Goal: Task Accomplishment & Management: Complete application form

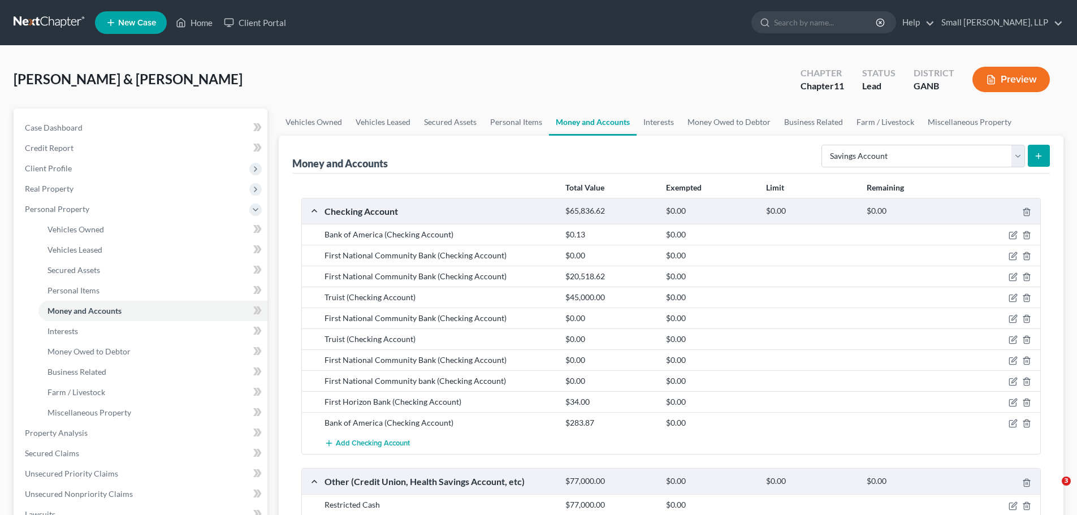
select select "savings"
click at [96, 371] on span "Business Related" at bounding box center [76, 372] width 59 height 10
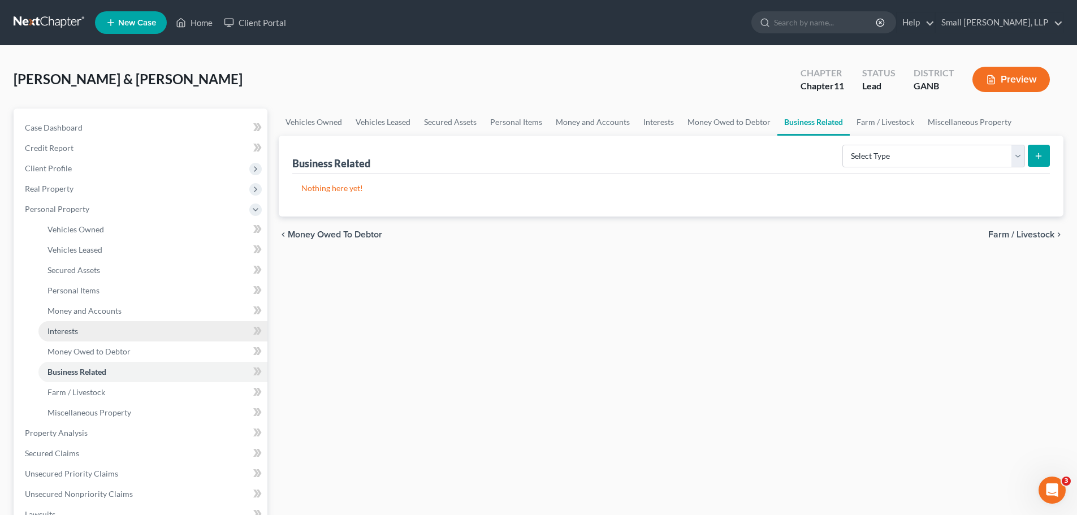
click at [73, 327] on span "Interests" at bounding box center [62, 331] width 31 height 10
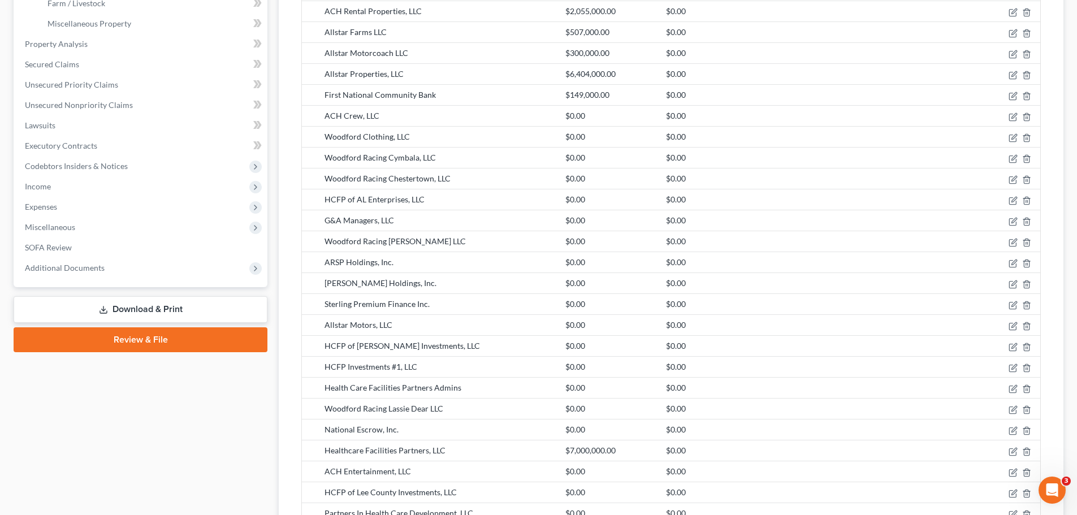
scroll to position [406, 0]
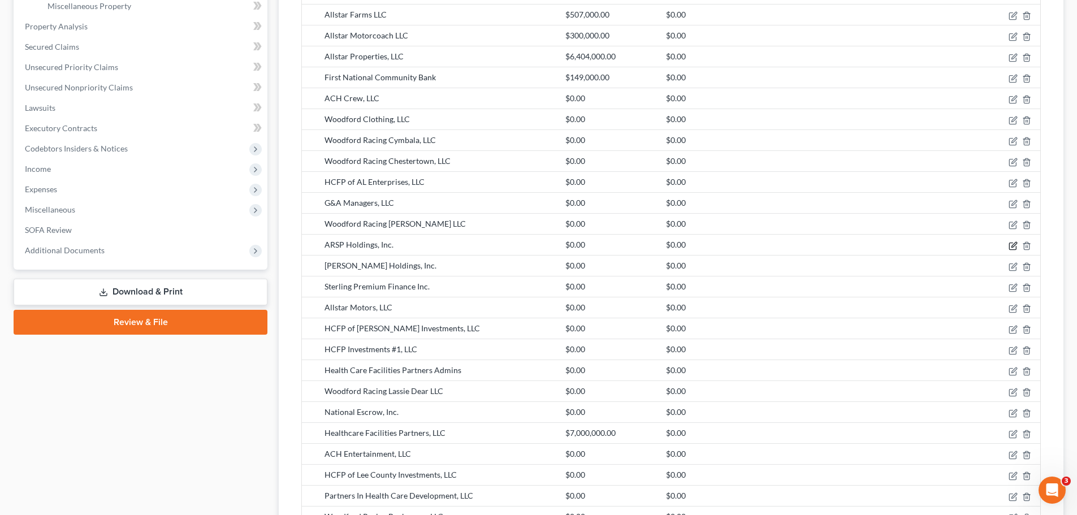
click at [1013, 245] on icon "button" at bounding box center [1013, 244] width 5 height 5
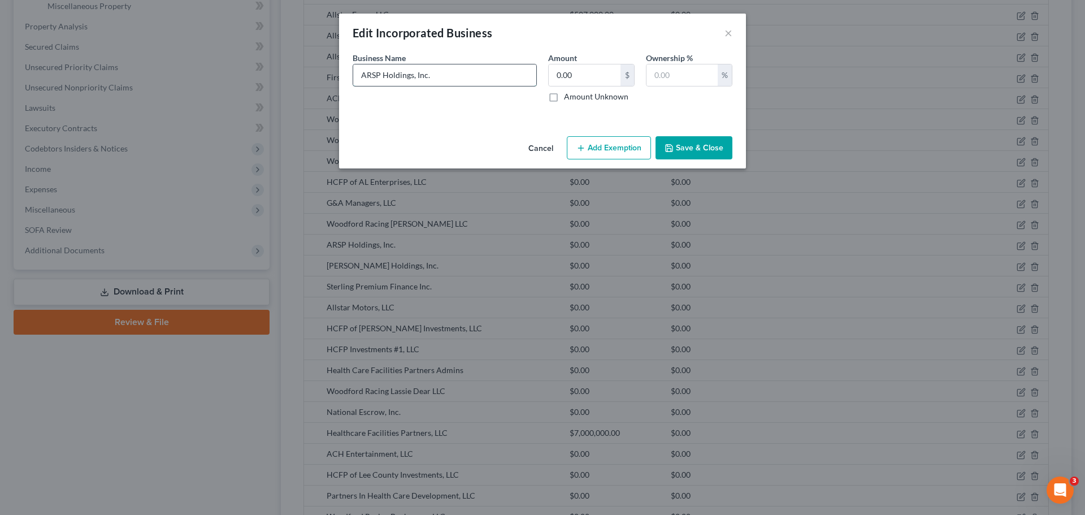
click at [472, 73] on input "ARSP Holdings, Inc." at bounding box center [444, 74] width 183 height 21
type input "ARSP Holdings, Inc. FKA [PERSON_NAME] & [PERSON_NAME], Inc."
click at [703, 157] on button "Save & Close" at bounding box center [694, 148] width 77 height 24
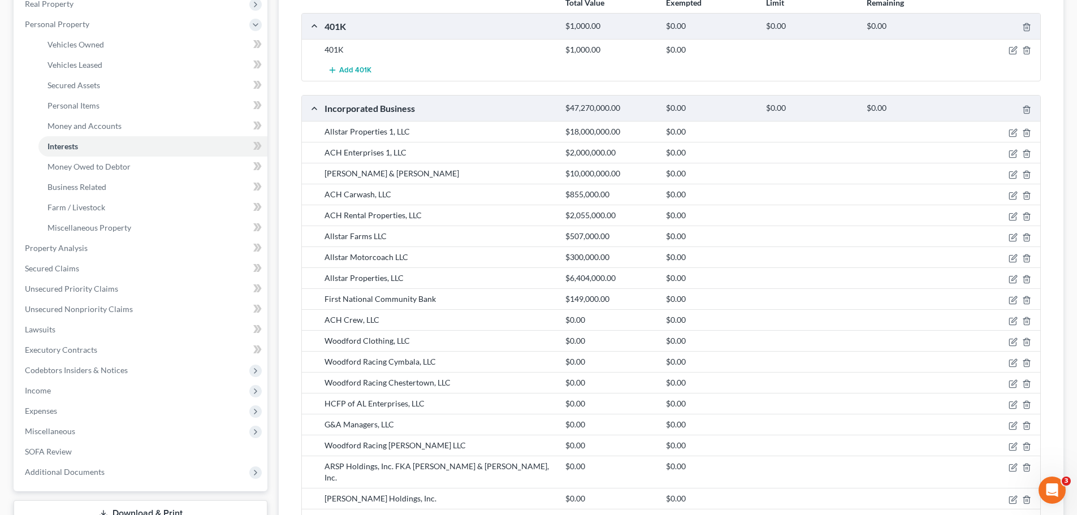
scroll to position [67, 0]
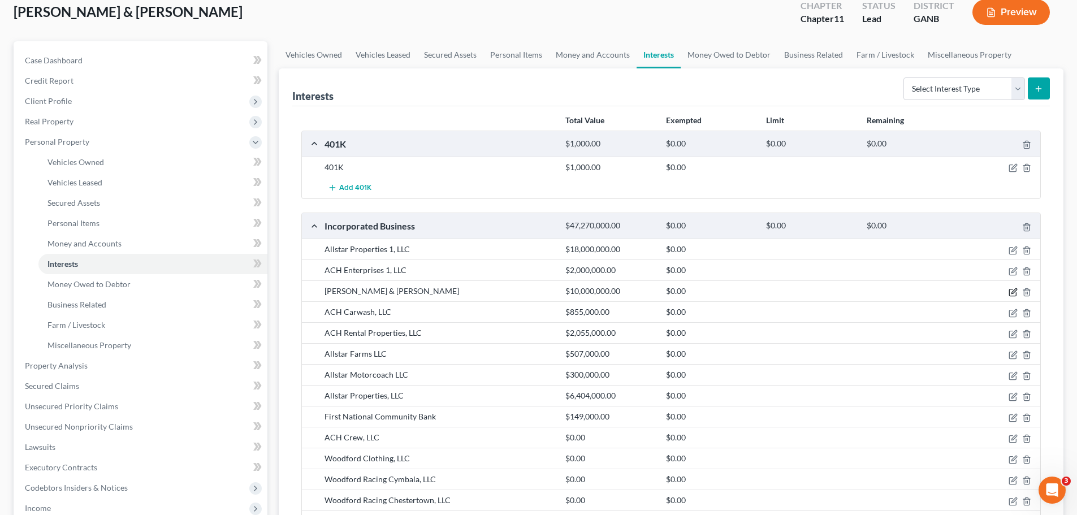
click at [1011, 289] on icon "button" at bounding box center [1012, 292] width 7 height 7
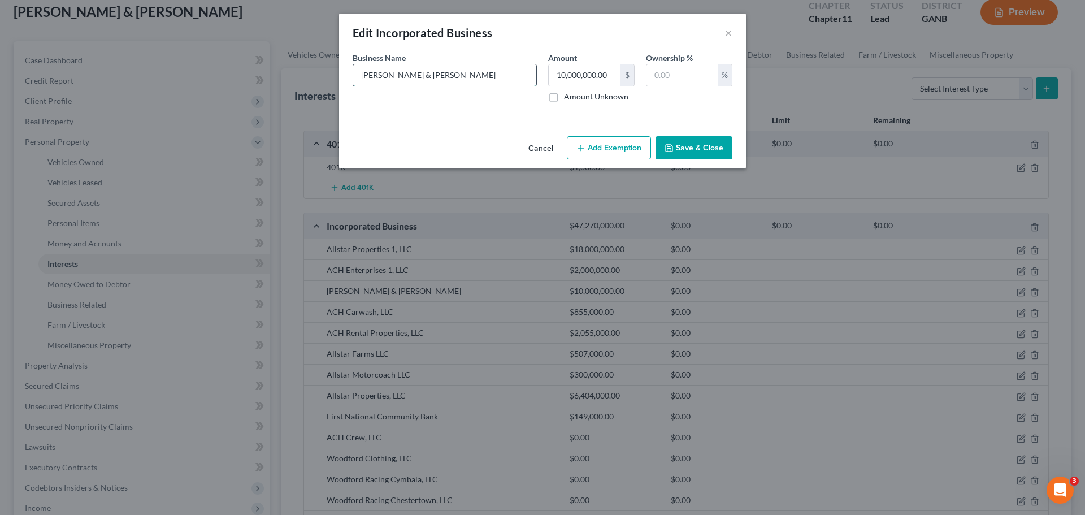
click at [479, 77] on input "[PERSON_NAME] & [PERSON_NAME]" at bounding box center [444, 74] width 183 height 21
type input "[PERSON_NAME] & [PERSON_NAME], Inc."
click at [707, 147] on button "Save & Close" at bounding box center [694, 148] width 77 height 24
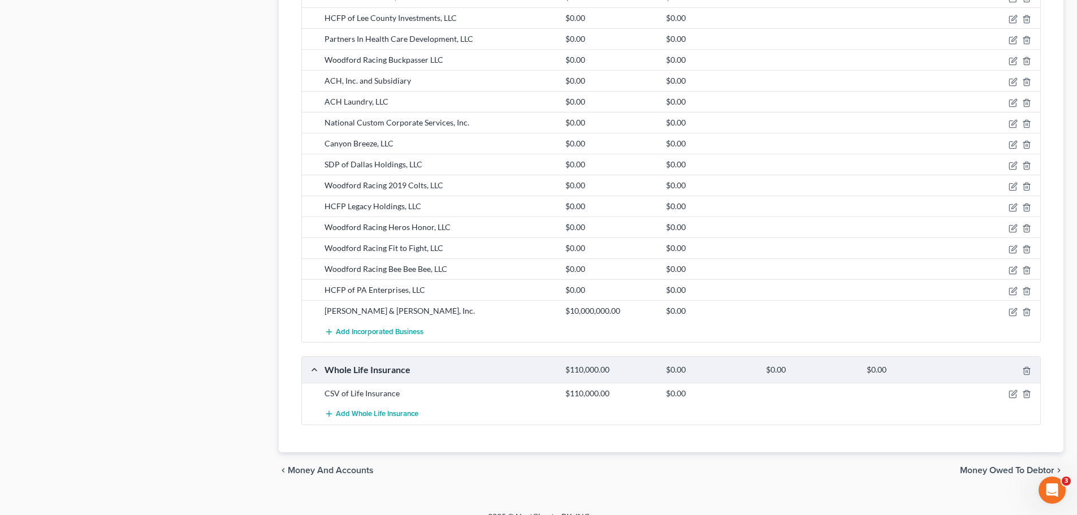
scroll to position [859, 0]
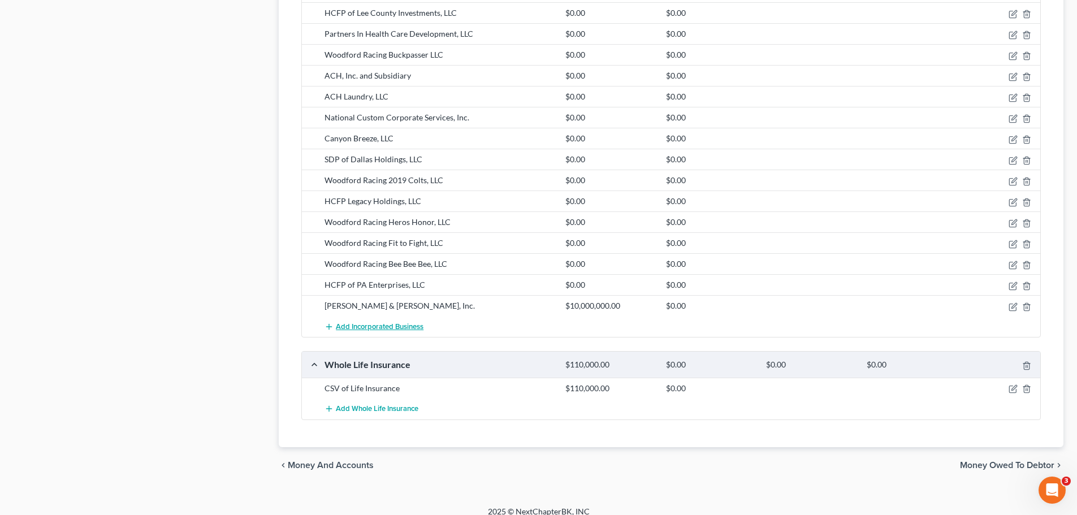
click at [386, 322] on span "Add Incorporated Business" at bounding box center [380, 326] width 88 height 9
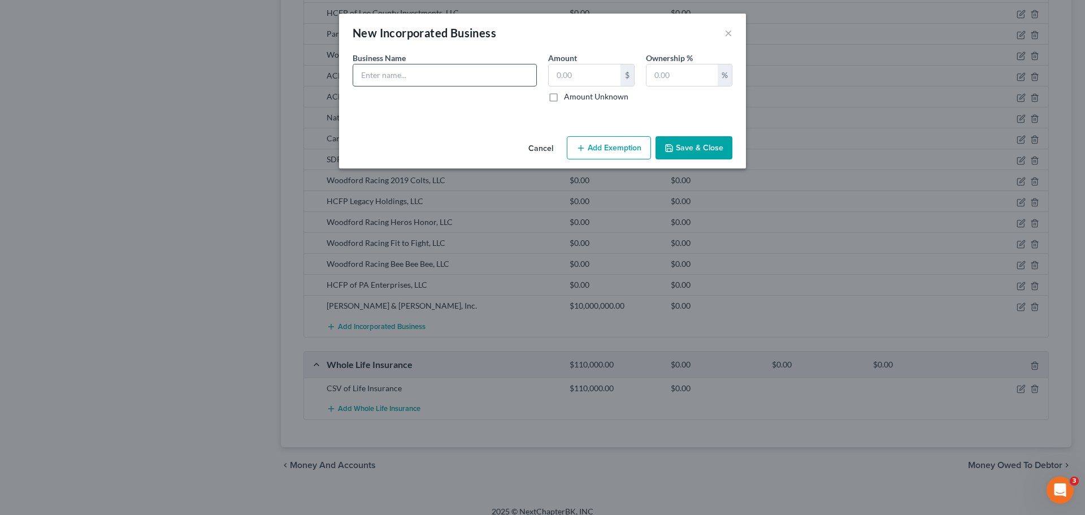
click at [438, 72] on input "text" at bounding box center [444, 74] width 183 height 21
type input "Heritage First Bancshares, Inc."
click at [695, 147] on button "Save & Close" at bounding box center [694, 148] width 77 height 24
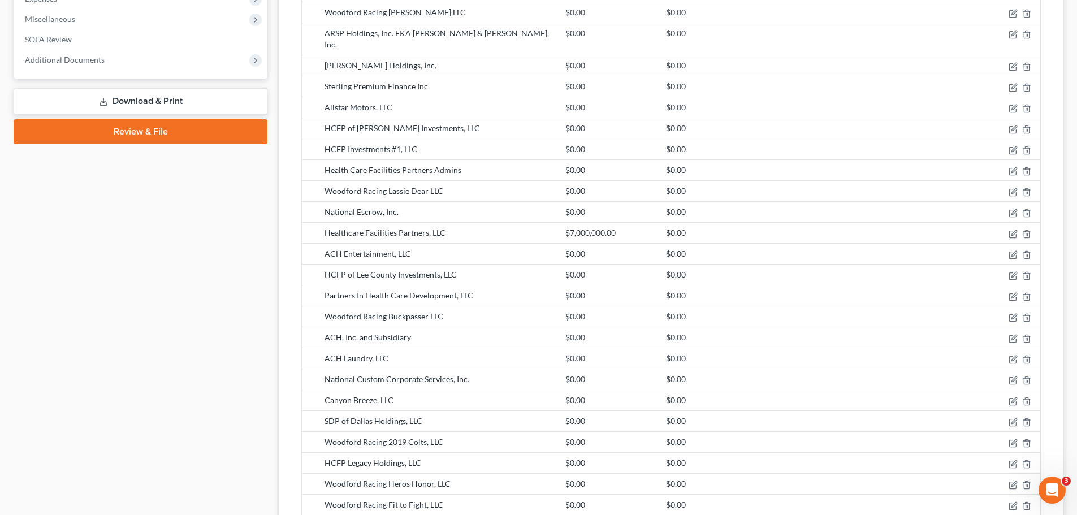
scroll to position [880, 0]
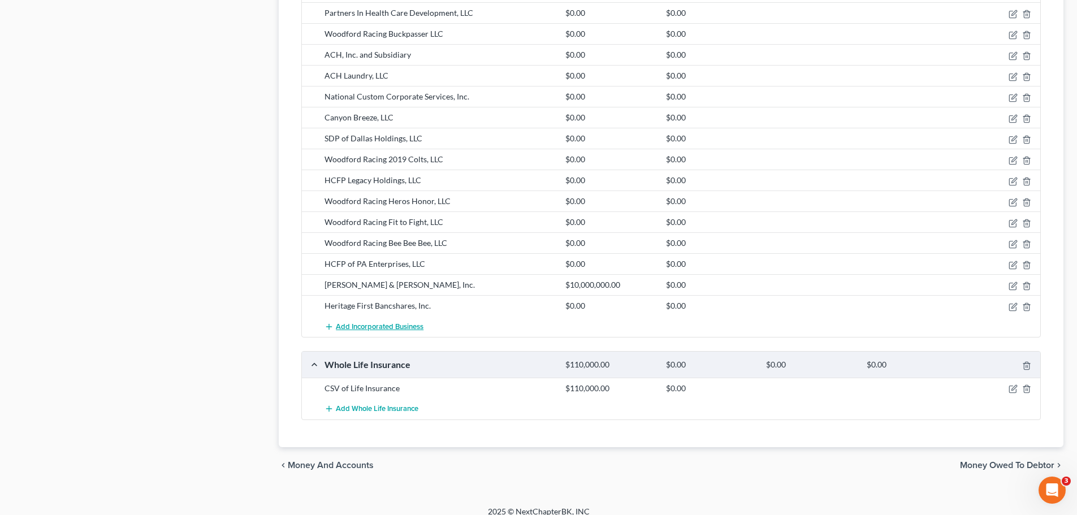
click at [376, 322] on span "Add Incorporated Business" at bounding box center [380, 326] width 88 height 9
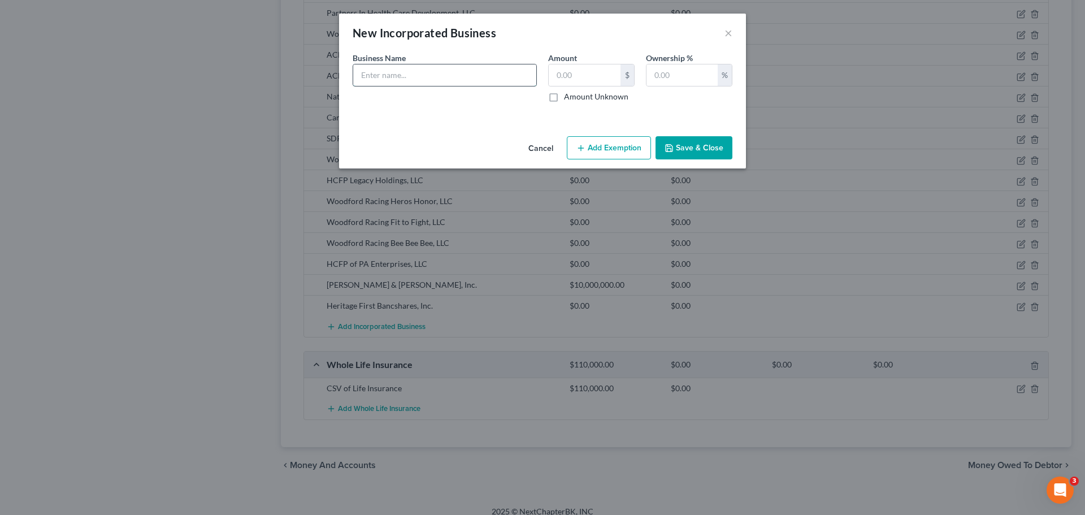
click at [418, 81] on input "text" at bounding box center [444, 74] width 183 height 21
type input "Allstar Aviation, LLC"
click at [682, 148] on button "Save & Close" at bounding box center [694, 148] width 77 height 24
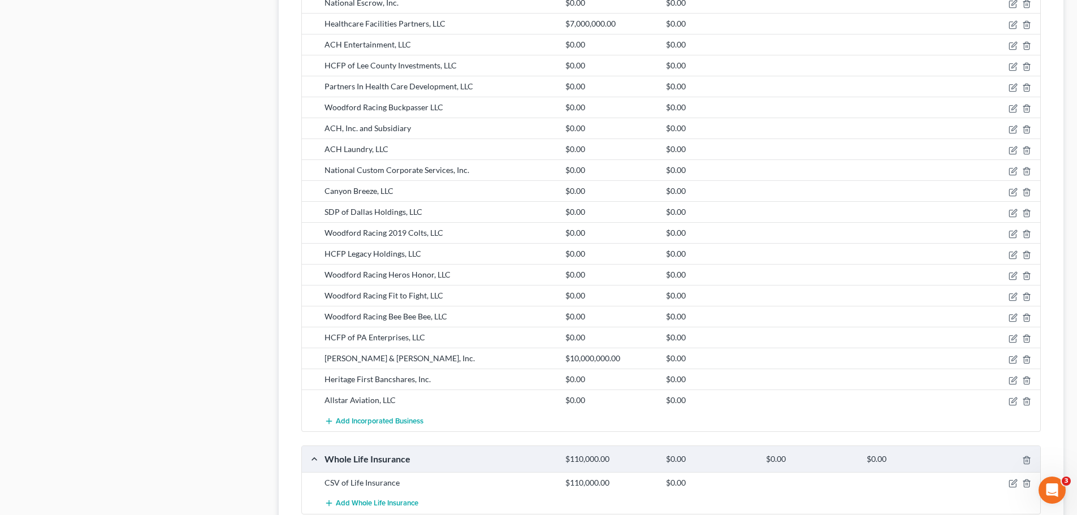
scroll to position [823, 0]
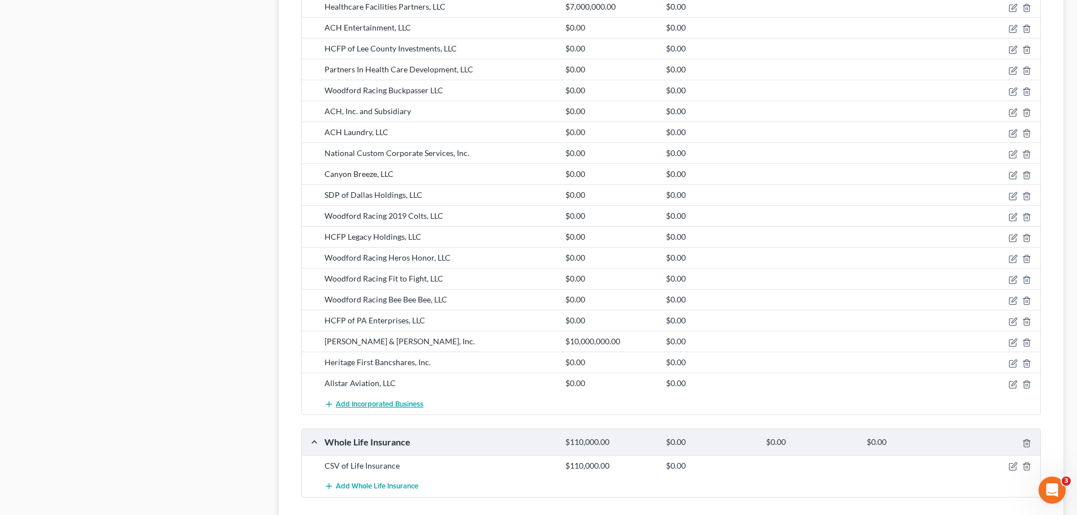
click at [400, 400] on span "Add Incorporated Business" at bounding box center [380, 404] width 88 height 9
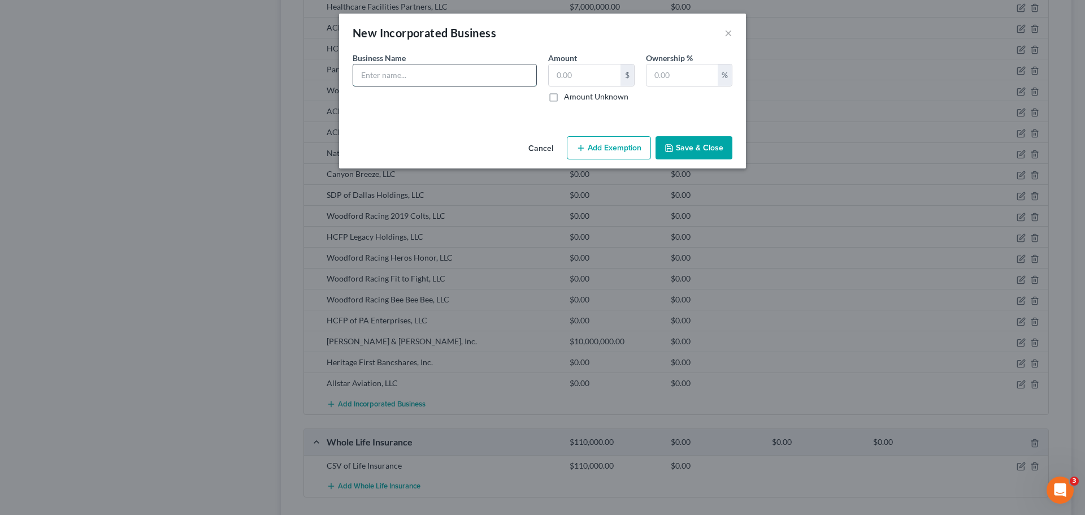
click at [421, 81] on input "text" at bounding box center [444, 74] width 183 height 21
type input "Allstar Enterprises, LLC"
drag, startPoint x: 684, startPoint y: 151, endPoint x: 907, endPoint y: 219, distance: 233.4
click at [685, 151] on button "Save & Close" at bounding box center [694, 148] width 77 height 24
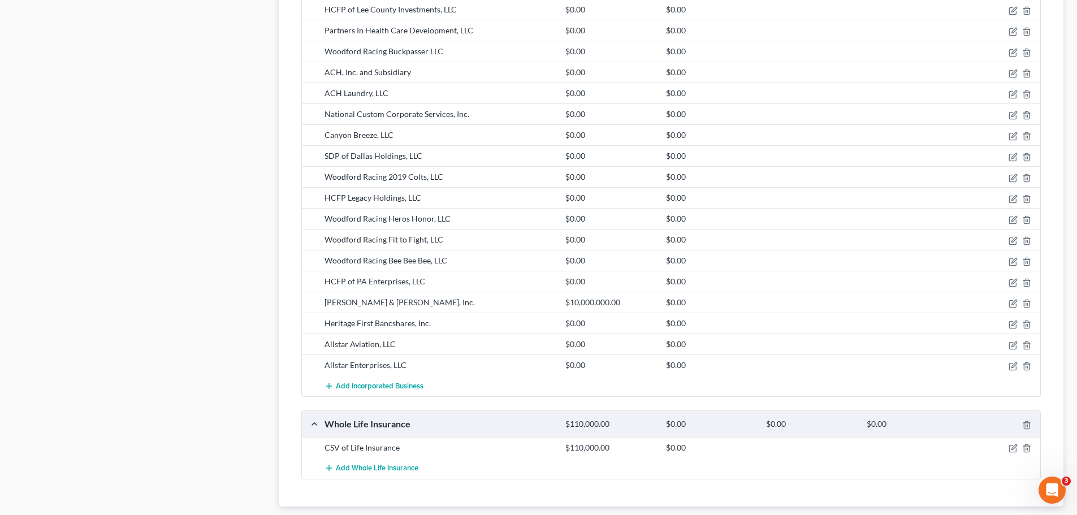
scroll to position [880, 0]
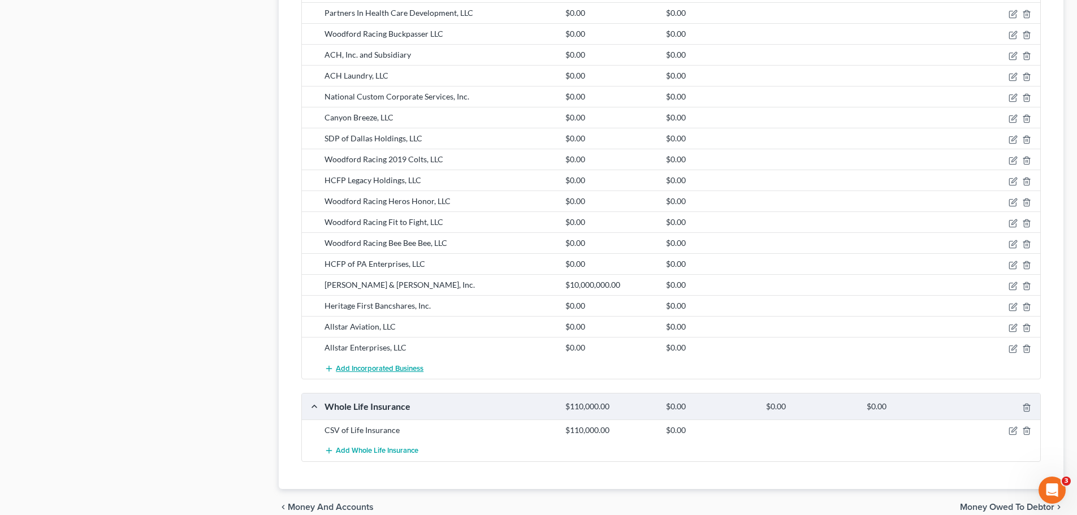
click at [377, 364] on span "Add Incorporated Business" at bounding box center [380, 368] width 88 height 9
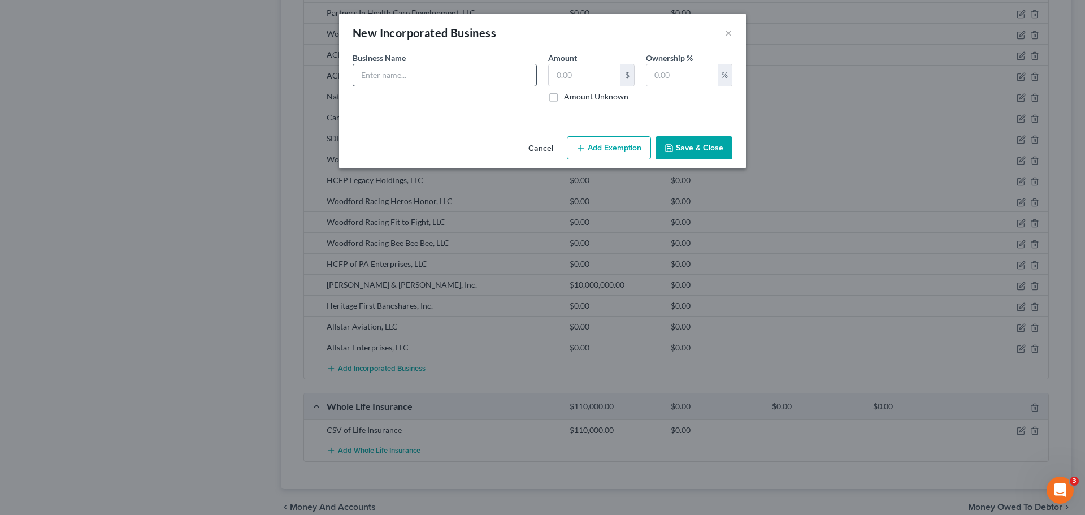
click at [428, 81] on div at bounding box center [445, 75] width 184 height 23
click at [428, 81] on input "text" at bounding box center [444, 74] width 183 height 21
type input "Woodford Racing Forego, LLC"
click at [683, 149] on button "Save & Close" at bounding box center [694, 148] width 77 height 24
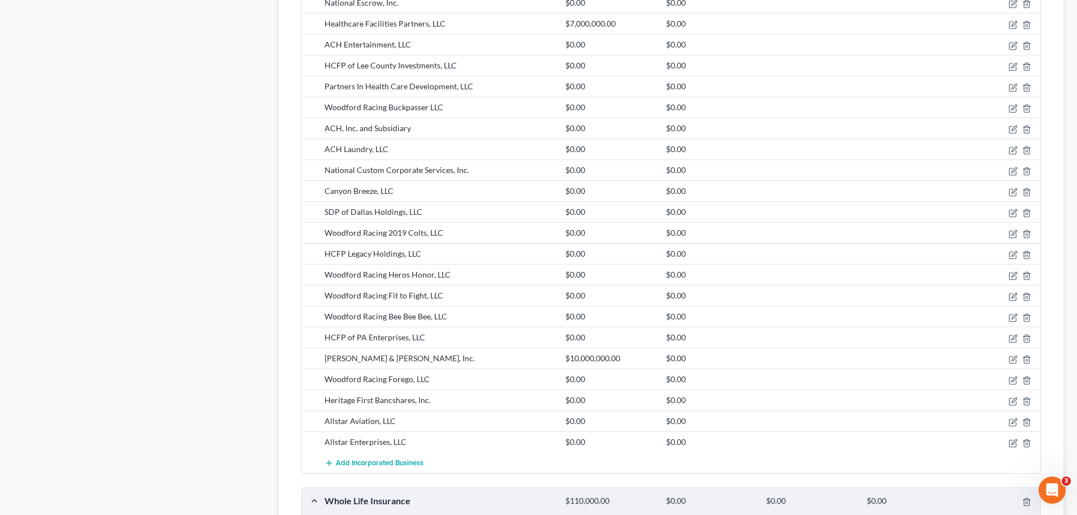
scroll to position [936, 0]
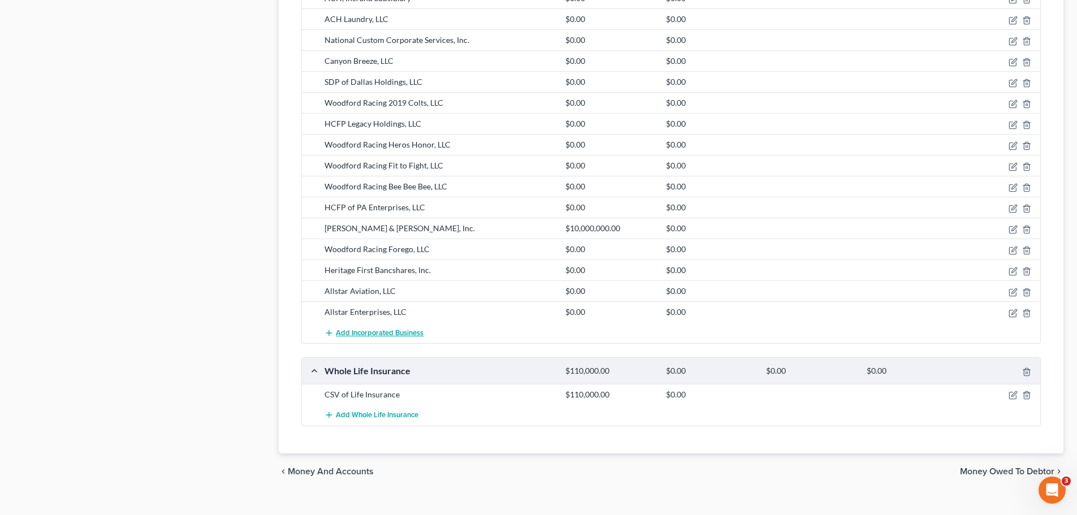
click at [392, 328] on span "Add Incorporated Business" at bounding box center [380, 332] width 88 height 9
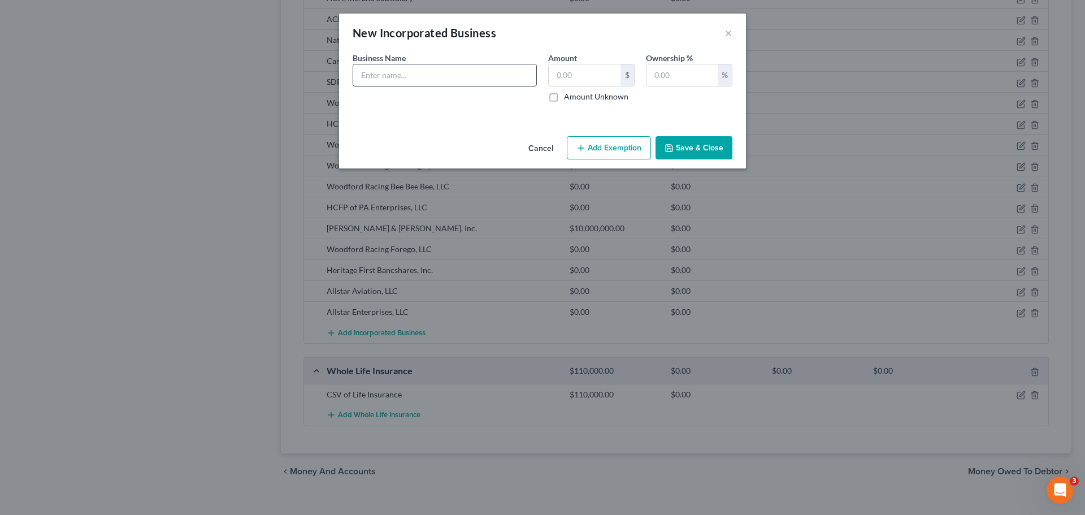
click at [424, 76] on input "text" at bounding box center [444, 74] width 183 height 21
click at [450, 74] on input "Woodford Management ,LLC" at bounding box center [444, 74] width 183 height 21
click at [447, 74] on input "Woodford Management ,LLC" at bounding box center [444, 74] width 183 height 21
click at [446, 77] on input "Woodford Management,LLC" at bounding box center [444, 74] width 183 height 21
type input "Woodford Management, LLC"
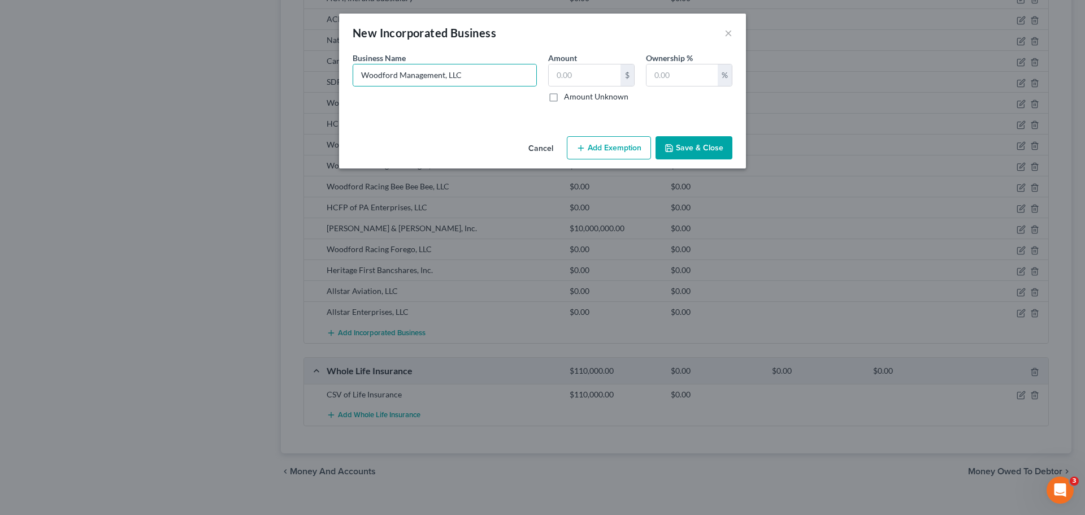
click at [697, 149] on button "Save & Close" at bounding box center [694, 148] width 77 height 24
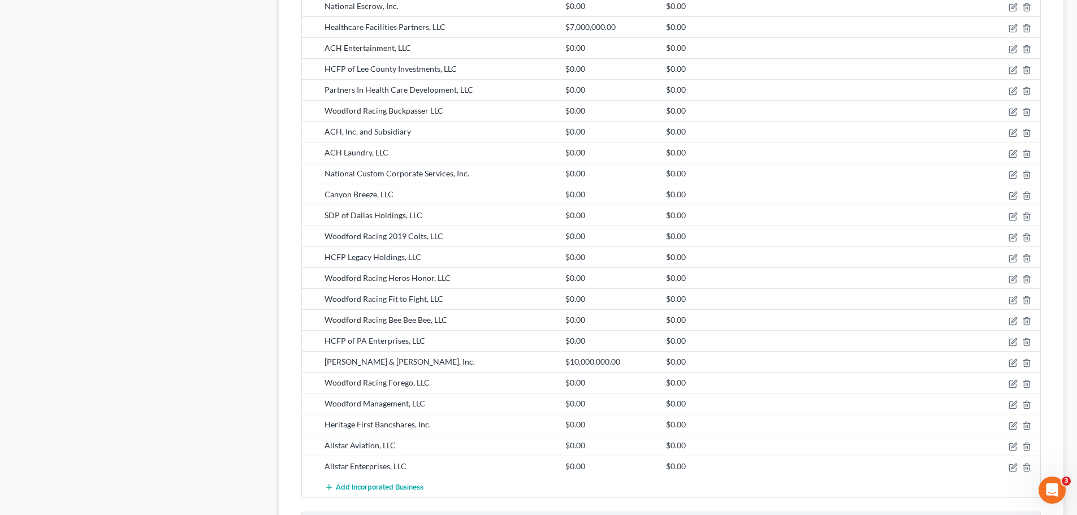
scroll to position [823, 0]
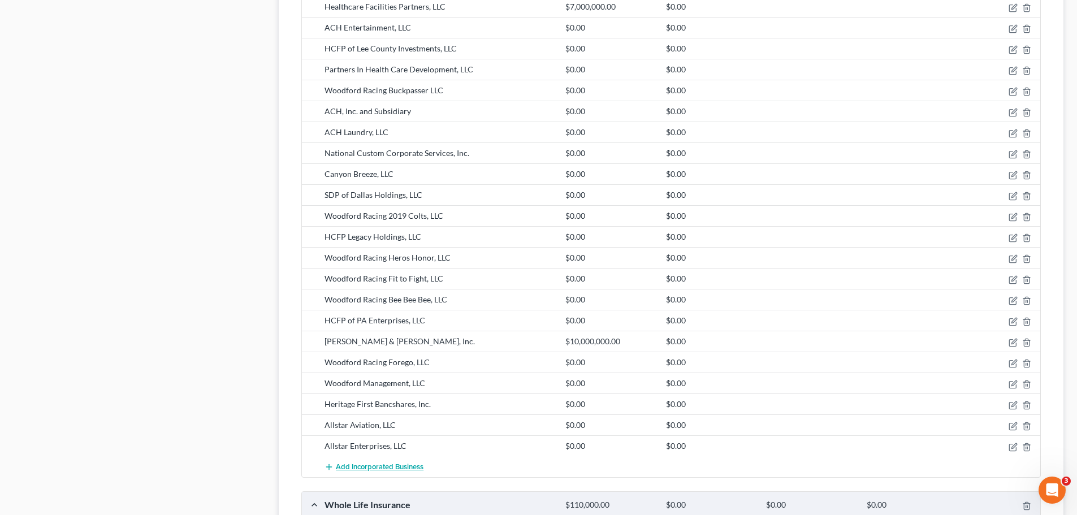
click at [382, 462] on span "Add Incorporated Business" at bounding box center [380, 466] width 88 height 9
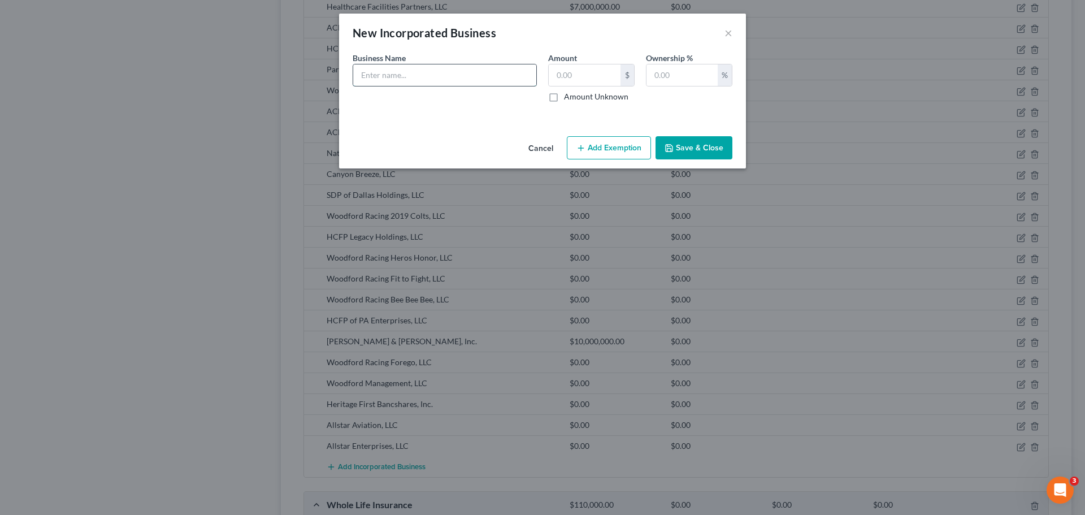
click at [436, 68] on input "text" at bounding box center [444, 74] width 183 height 21
type input "HCFP of [PERSON_NAME] Enterprises, LLC"
click at [698, 144] on button "Save & Close" at bounding box center [694, 148] width 77 height 24
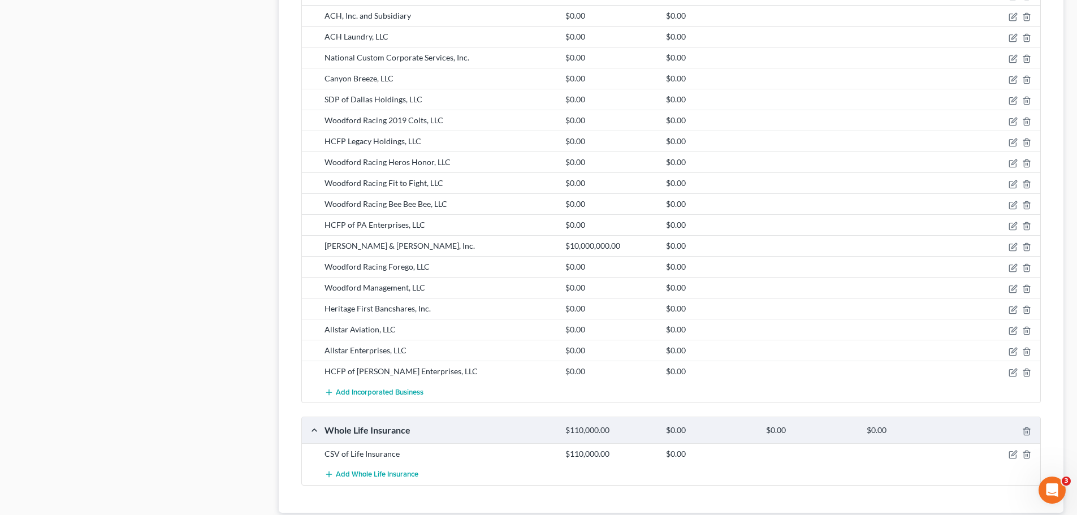
scroll to position [936, 0]
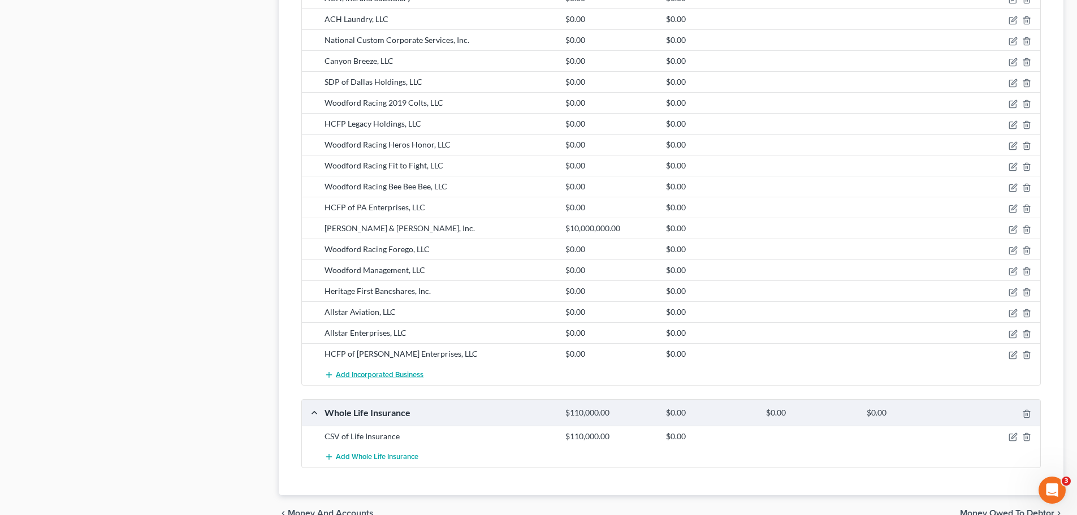
click at [403, 370] on span "Add Incorporated Business" at bounding box center [380, 374] width 88 height 9
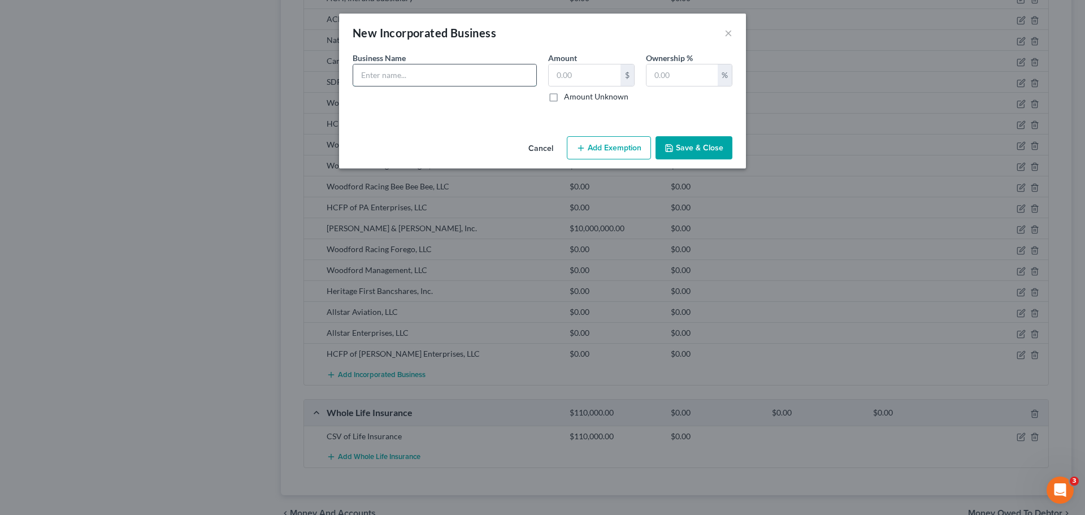
click at [432, 78] on input "text" at bounding box center [444, 74] width 183 height 21
click at [679, 123] on div "An exemption set must first be selected from the Filing Information section. Bu…" at bounding box center [542, 92] width 407 height 80
drag, startPoint x: 445, startPoint y: 73, endPoint x: 339, endPoint y: 65, distance: 106.6
click at [339, 65] on div "New Incorporated Business × An exemption set must first be selected from the Fi…" at bounding box center [542, 257] width 1085 height 515
type input "HCFP of Celebration Enterprises, LLC"
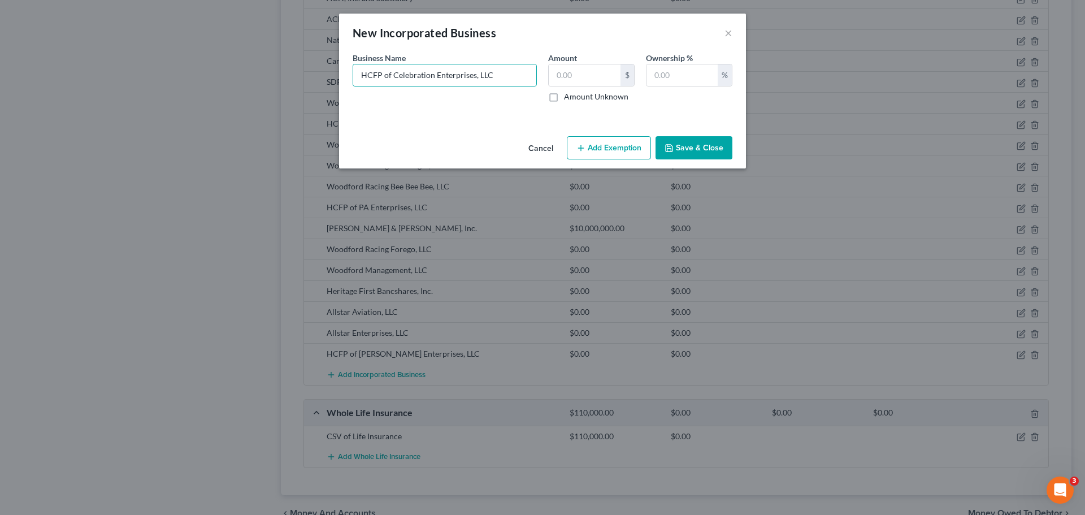
click at [690, 147] on button "Save & Close" at bounding box center [694, 148] width 77 height 24
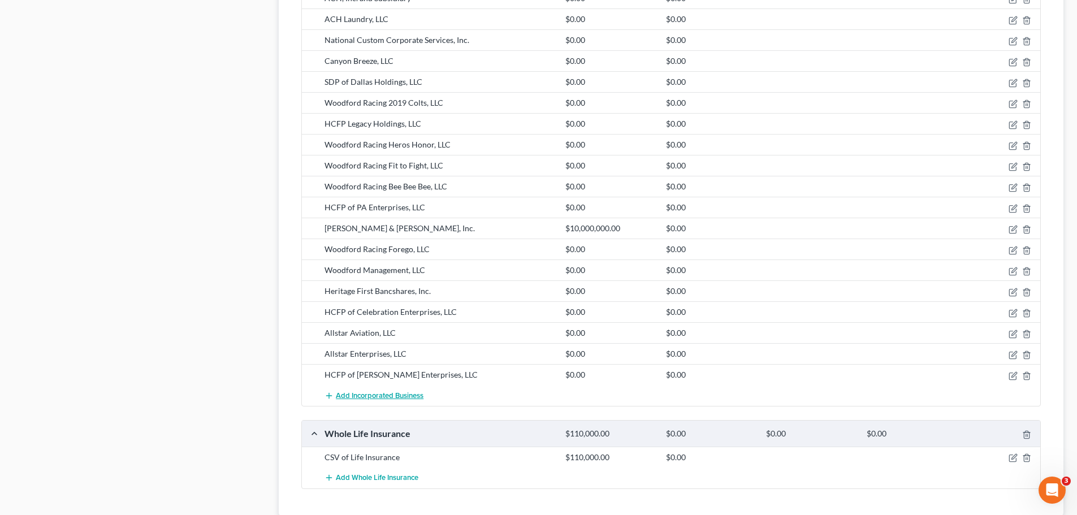
click at [392, 391] on span "Add Incorporated Business" at bounding box center [380, 395] width 88 height 9
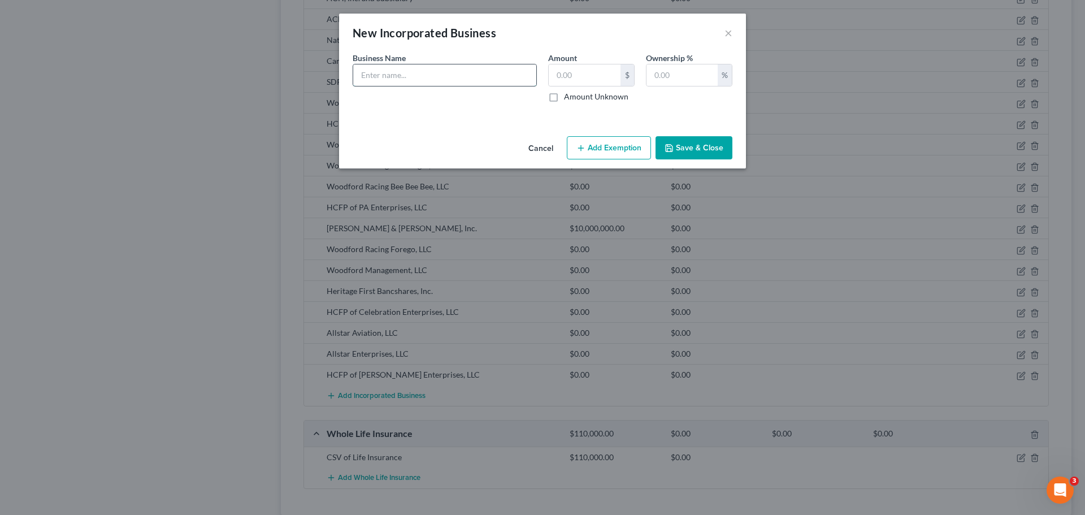
click at [472, 73] on input "text" at bounding box center [444, 74] width 183 height 21
type input "HCFP of Celebration Investments, LLC"
click at [691, 153] on button "Save & Close" at bounding box center [694, 148] width 77 height 24
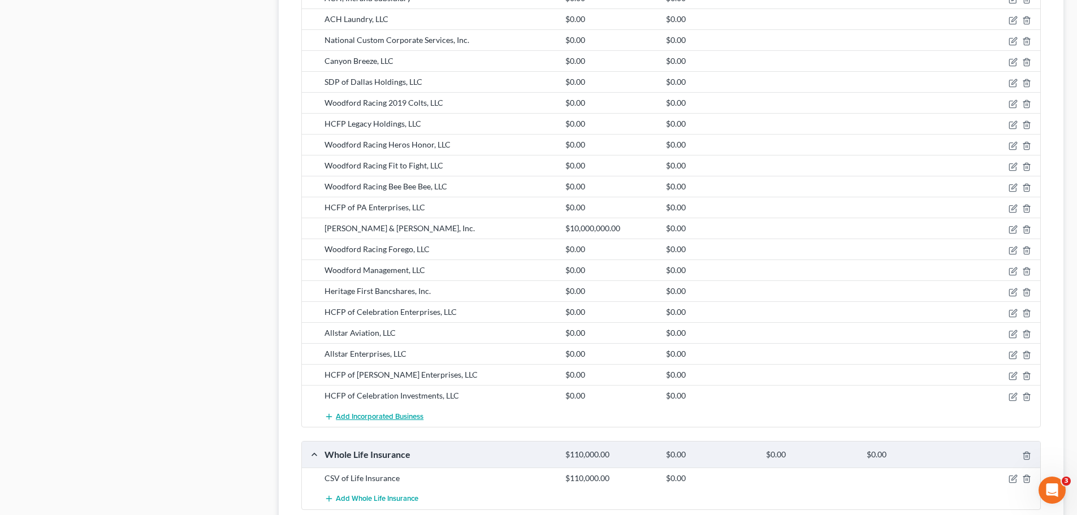
click at [397, 412] on span "Add Incorporated Business" at bounding box center [380, 416] width 88 height 9
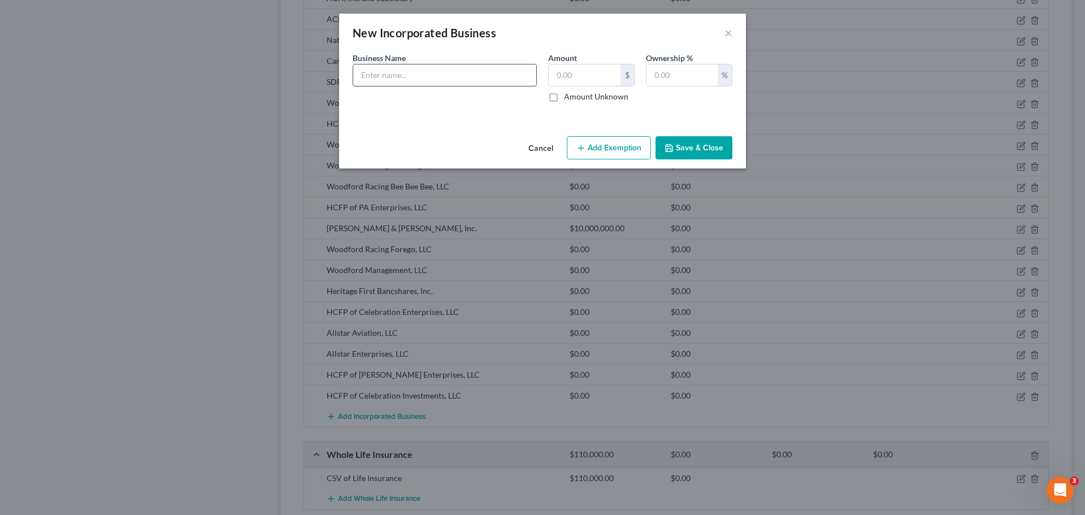
click at [422, 75] on input "text" at bounding box center [444, 74] width 183 height 21
type input "HCFP of [PERSON_NAME] Investments, LLC"
click at [677, 146] on button "Save & Close" at bounding box center [694, 148] width 77 height 24
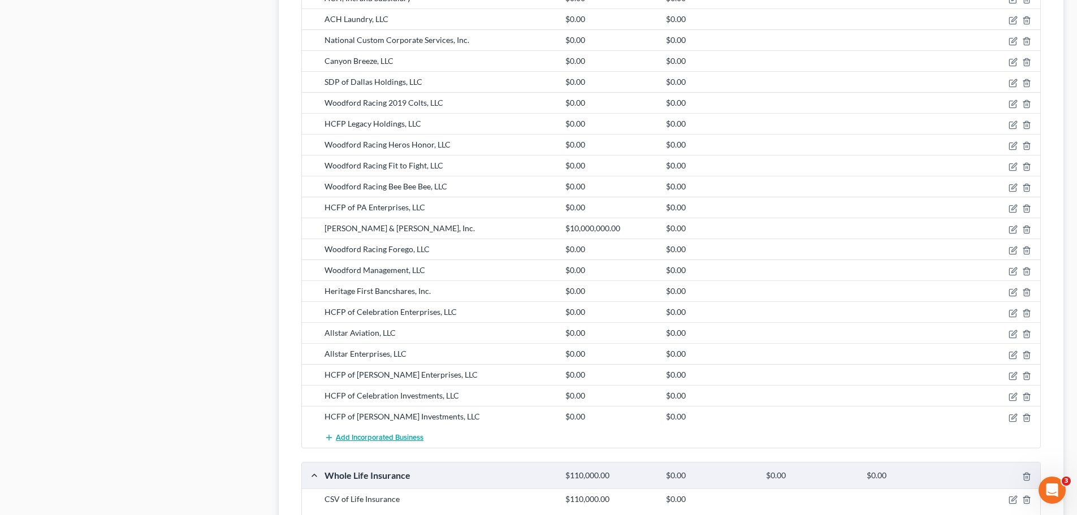
click at [384, 433] on span "Add Incorporated Business" at bounding box center [380, 437] width 88 height 9
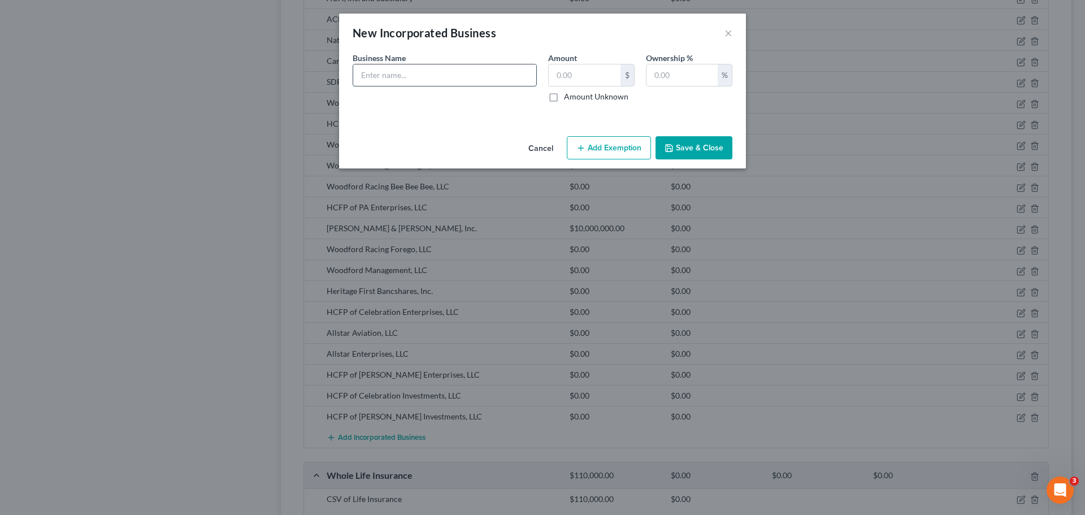
click at [478, 71] on input "text" at bounding box center [444, 74] width 183 height 21
type input "HCFP of Sandusky Enterprises, LLC"
click at [684, 145] on button "Save & Close" at bounding box center [694, 148] width 77 height 24
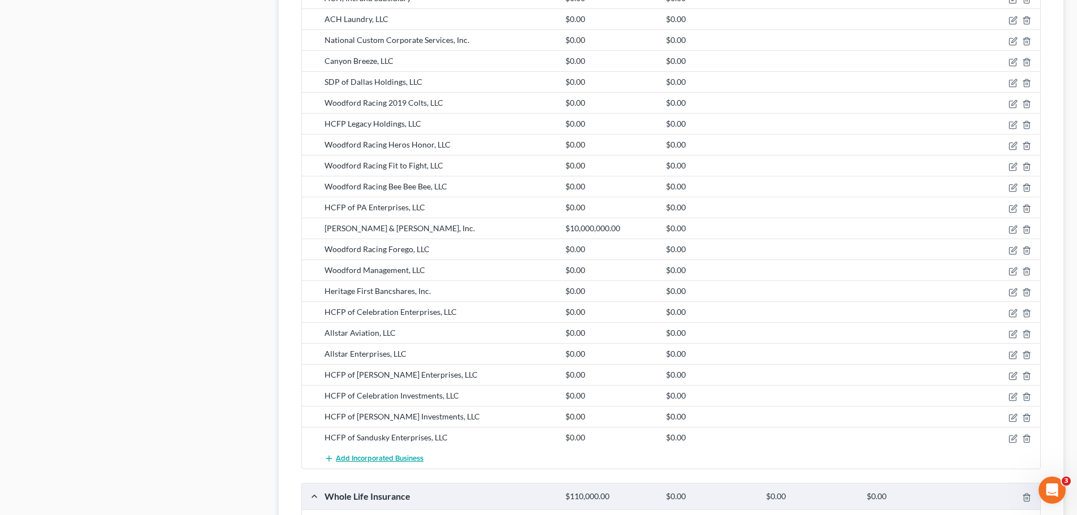
click at [377, 454] on span "Add Incorporated Business" at bounding box center [380, 458] width 88 height 9
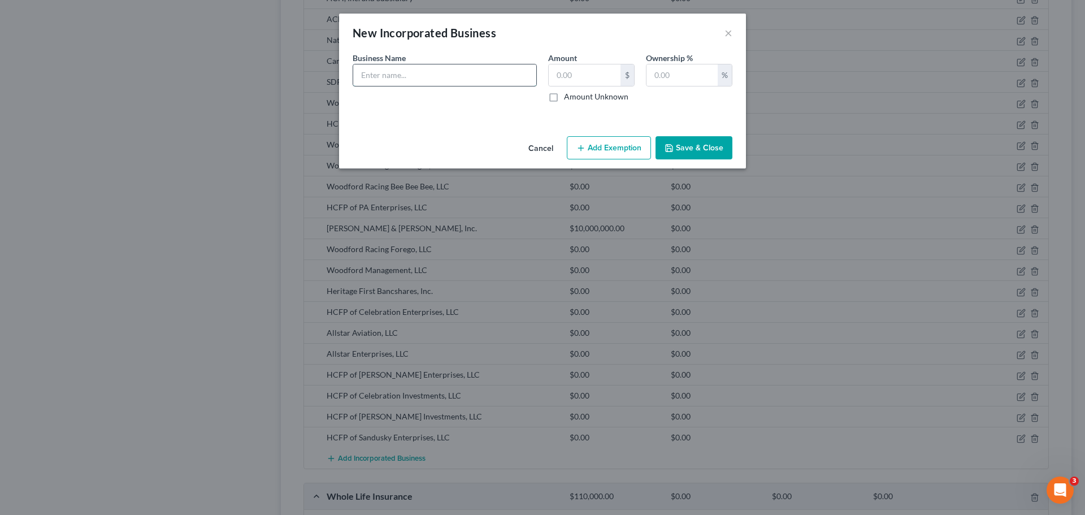
click at [405, 79] on input "text" at bounding box center [444, 74] width 183 height 21
type input "HCFP of [PERSON_NAME] Enterprises, LLC"
click at [656, 146] on button "Save & Close" at bounding box center [694, 148] width 77 height 24
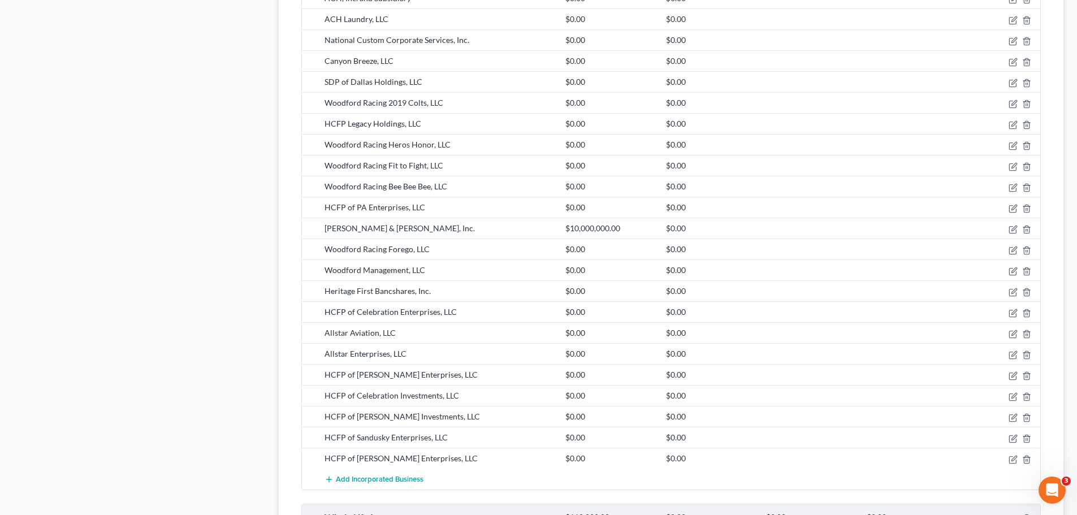
scroll to position [1049, 0]
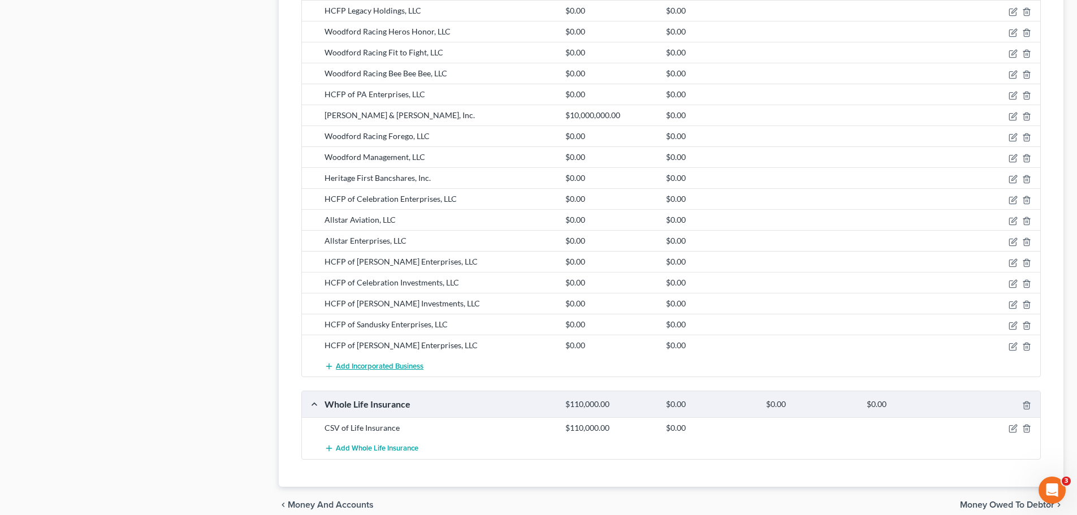
click at [389, 362] on span "Add Incorporated Business" at bounding box center [380, 366] width 88 height 9
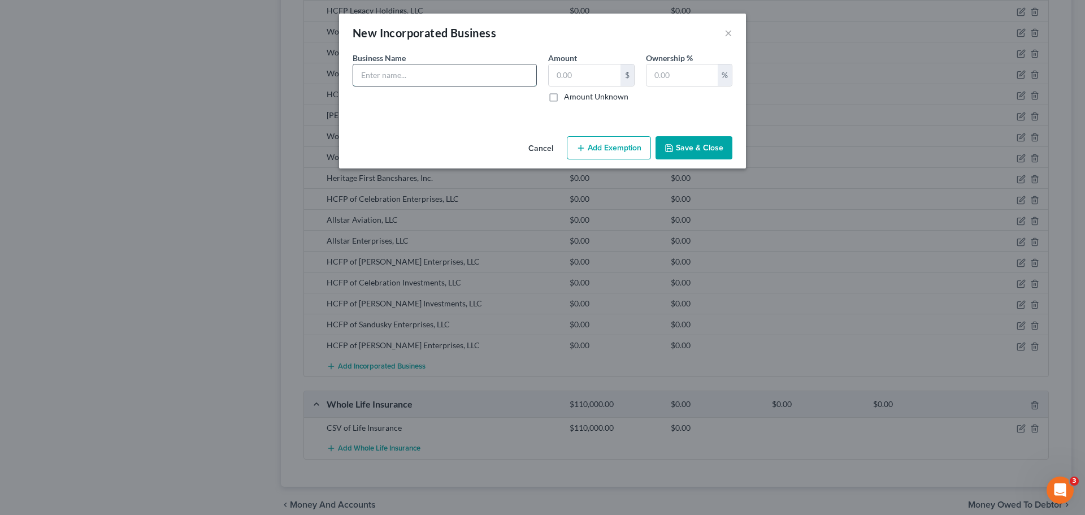
click at [410, 79] on input "text" at bounding box center [444, 74] width 183 height 21
drag, startPoint x: 451, startPoint y: 80, endPoint x: 320, endPoint y: 63, distance: 131.7
click at [320, 63] on div "New Incorporated Business × An exemption set must first be selected from the Fi…" at bounding box center [542, 257] width 1085 height 515
type input "HCFP of Norwalk Investments, LLC"
click at [690, 144] on button "Save & Close" at bounding box center [694, 148] width 77 height 24
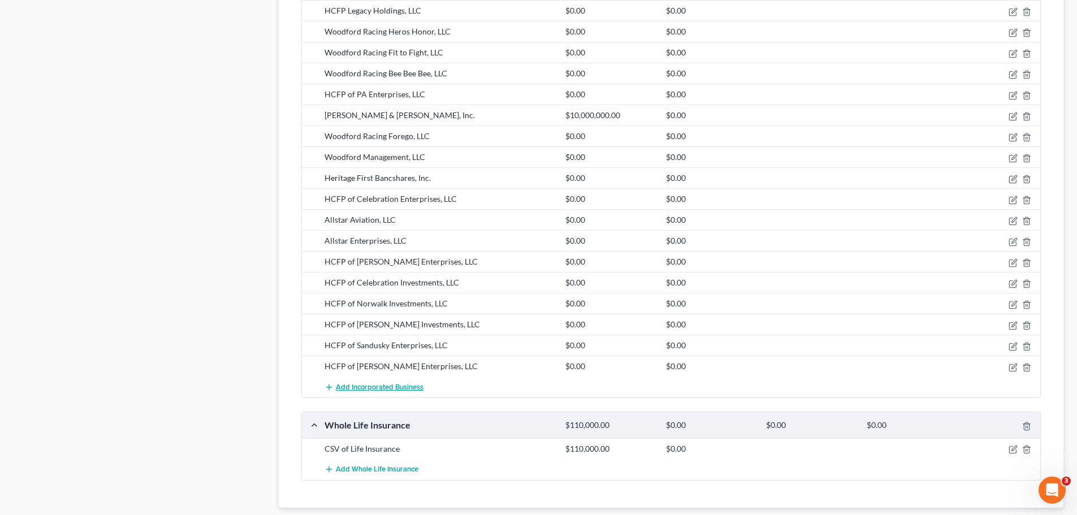
click at [410, 383] on span "Add Incorporated Business" at bounding box center [380, 387] width 88 height 9
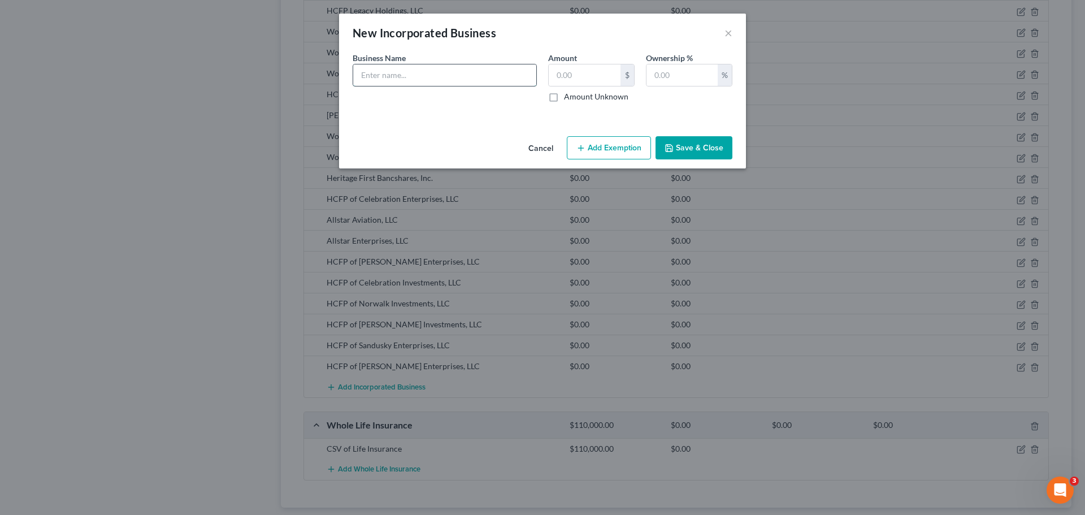
click at [459, 80] on input "text" at bounding box center [444, 74] width 183 height 21
type input "HCFP of Sandusky Investments, LLC"
click at [695, 150] on button "Save & Close" at bounding box center [694, 148] width 77 height 24
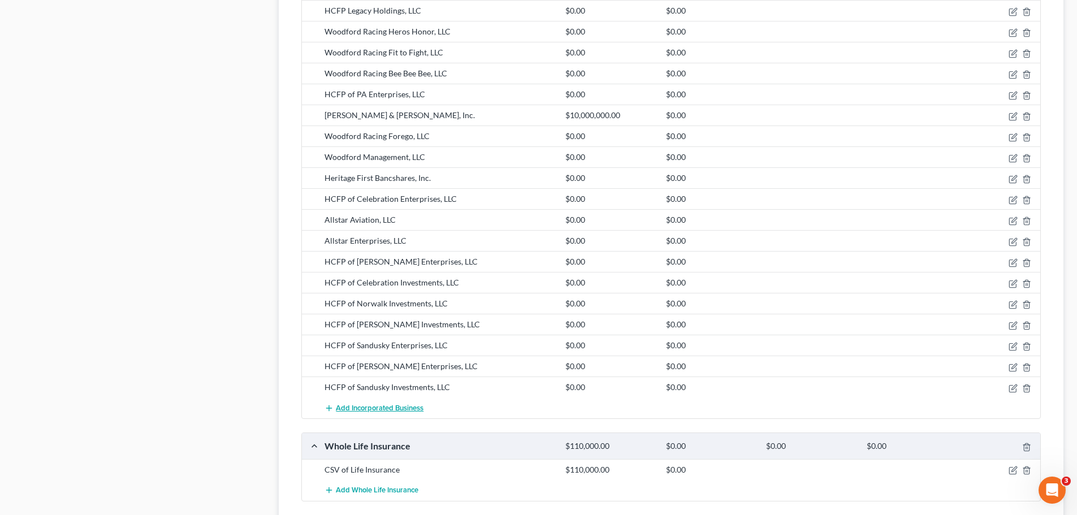
click at [390, 404] on span "Add Incorporated Business" at bounding box center [380, 408] width 88 height 9
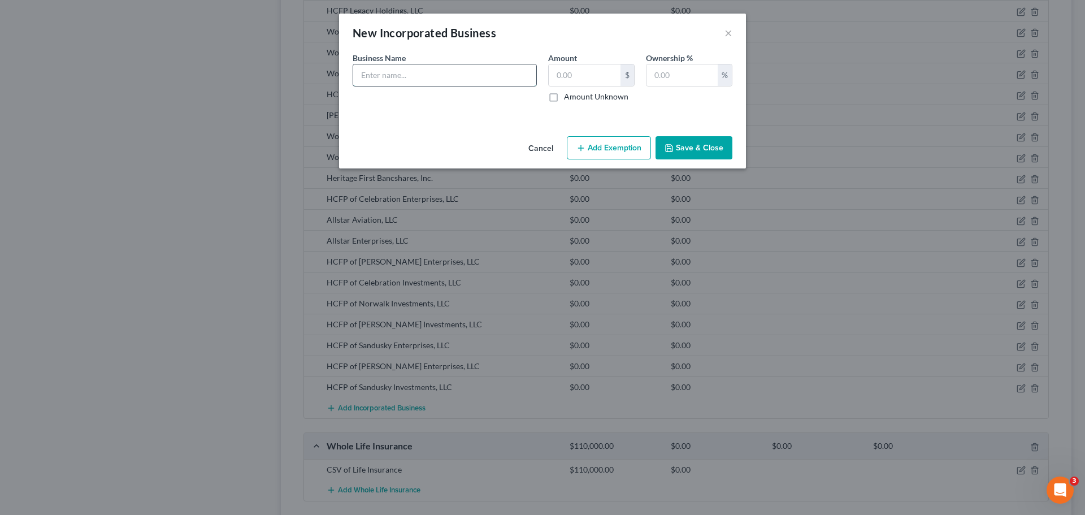
click at [466, 79] on input "text" at bounding box center [444, 74] width 183 height 21
type input "HCFP of SW [US_STATE] Enterprises, LLC"
click at [696, 143] on button "Save & Close" at bounding box center [694, 148] width 77 height 24
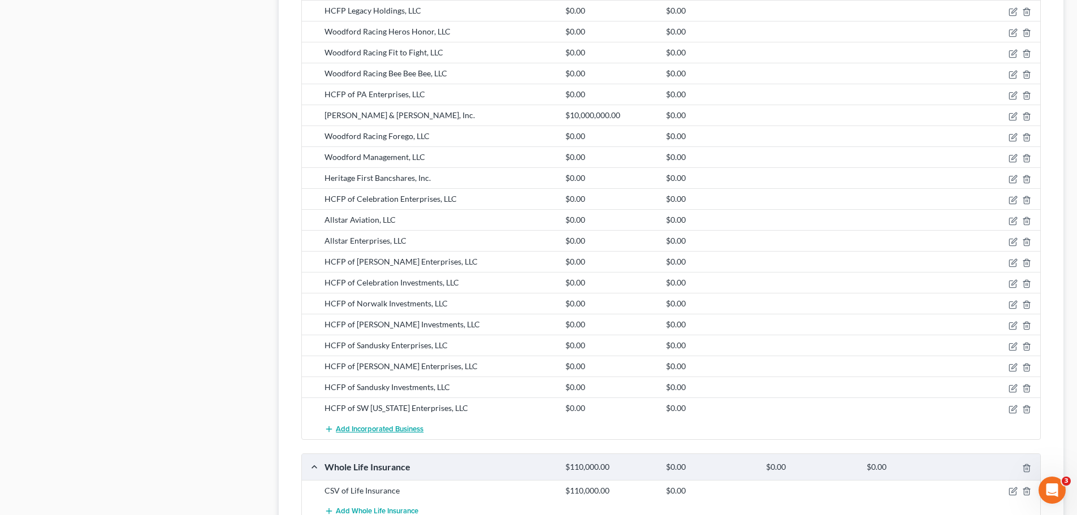
click at [386, 425] on span "Add Incorporated Business" at bounding box center [380, 429] width 88 height 9
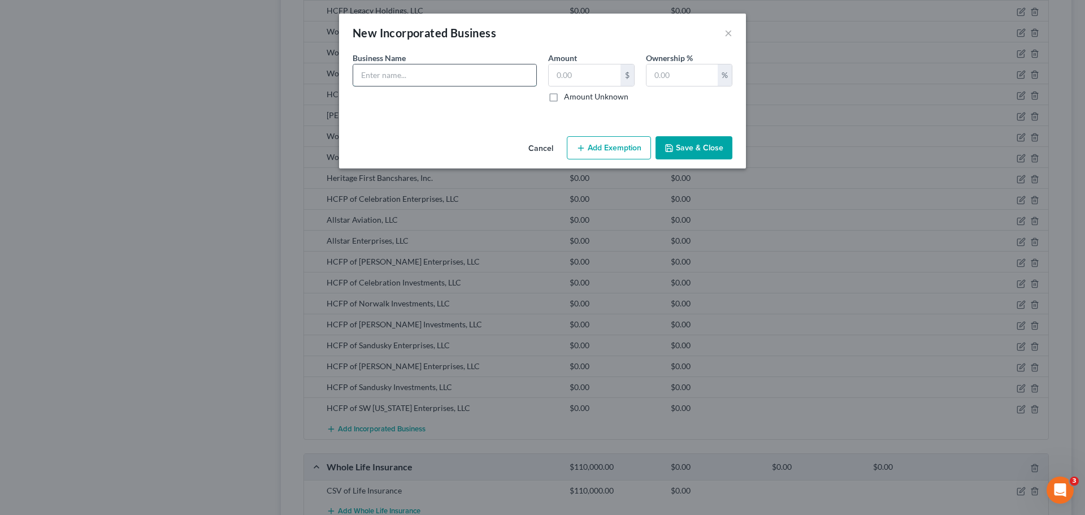
click at [468, 76] on input "text" at bounding box center [444, 74] width 183 height 21
type input "HCFP of SW [US_STATE] Investments, LLC"
click at [690, 149] on button "Save & Close" at bounding box center [694, 148] width 77 height 24
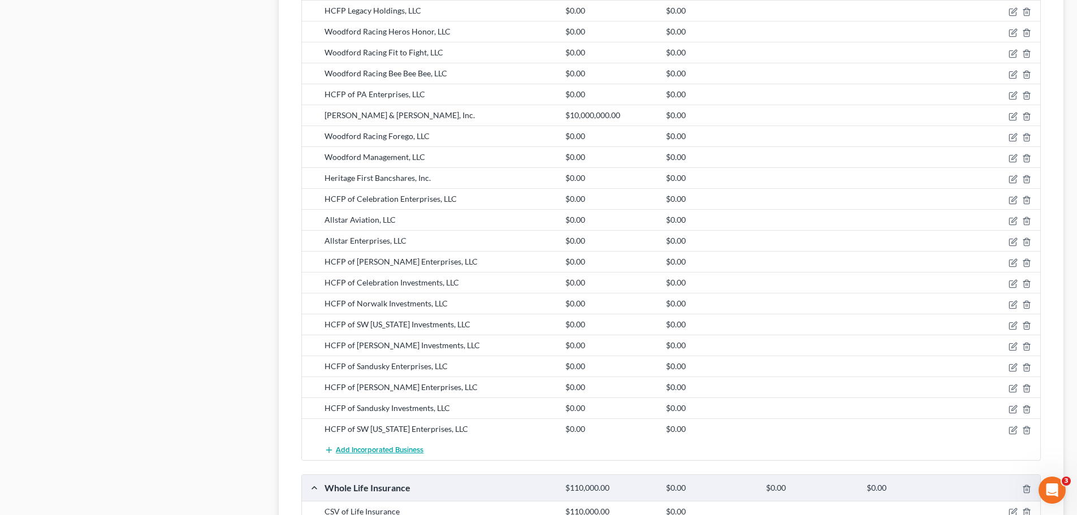
click at [362, 446] on span "Add Incorporated Business" at bounding box center [380, 450] width 88 height 9
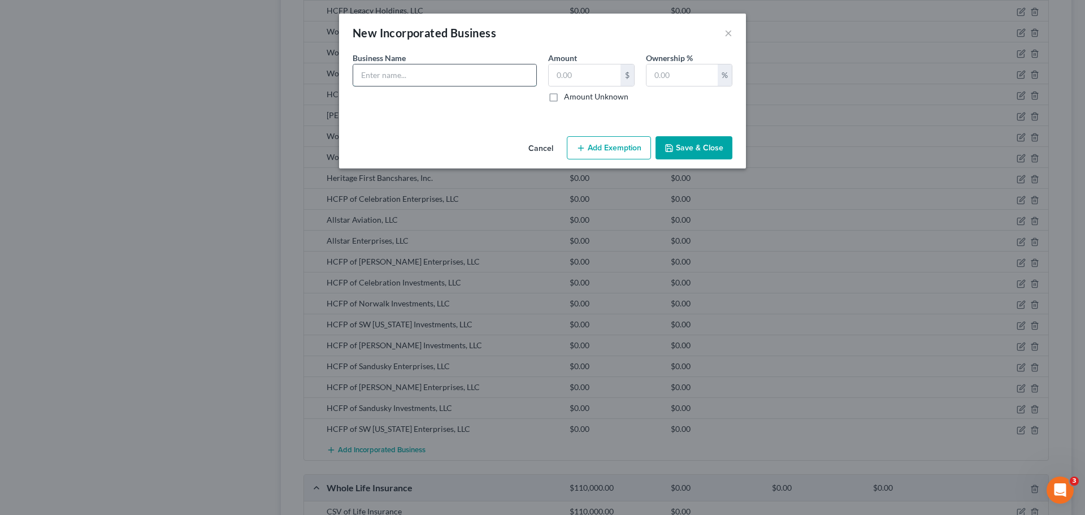
click at [425, 71] on input "text" at bounding box center [444, 74] width 183 height 21
type input "SDP of Austin Investments, LLC"
click at [673, 144] on icon "button" at bounding box center [669, 148] width 9 height 9
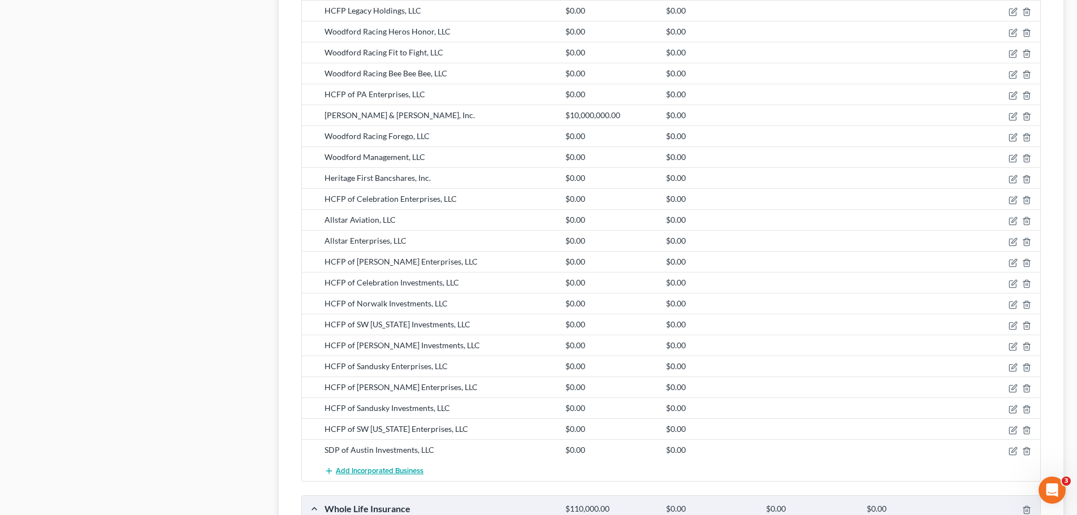
click at [383, 466] on span "Add Incorporated Business" at bounding box center [380, 470] width 88 height 9
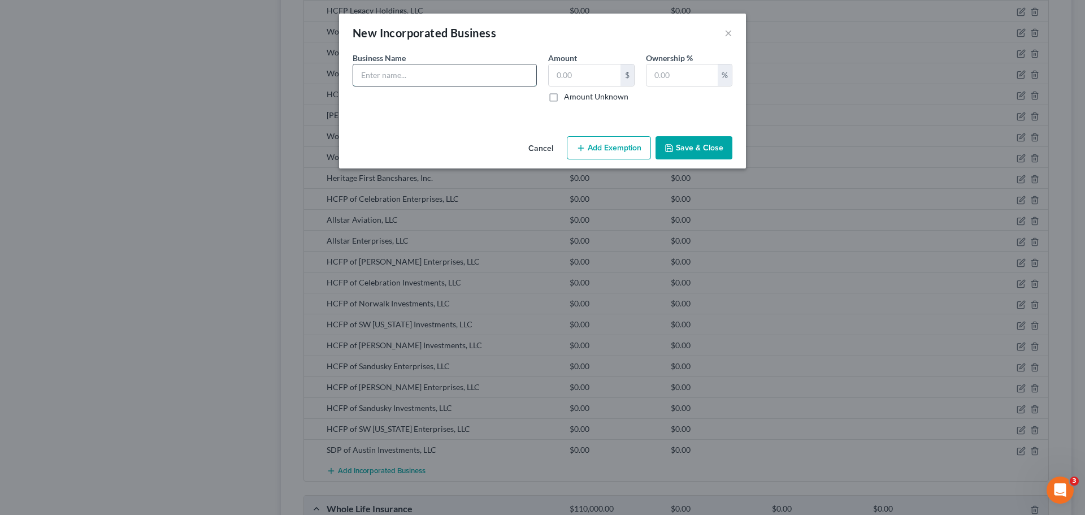
click at [408, 70] on input "text" at bounding box center [444, 74] width 183 height 21
click at [453, 72] on input "SDP of Austin Investments, LLC" at bounding box center [444, 74] width 183 height 21
type input "SDP of Austin Enterprises, LLC"
click at [678, 143] on button "Save & Close" at bounding box center [694, 148] width 77 height 24
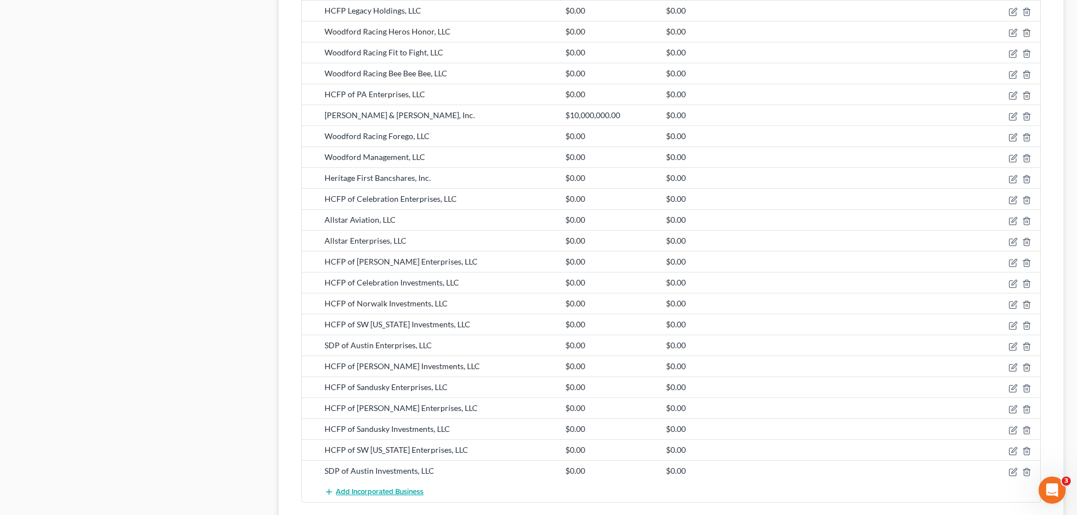
click at [418, 487] on span "Add Incorporated Business" at bounding box center [380, 491] width 88 height 9
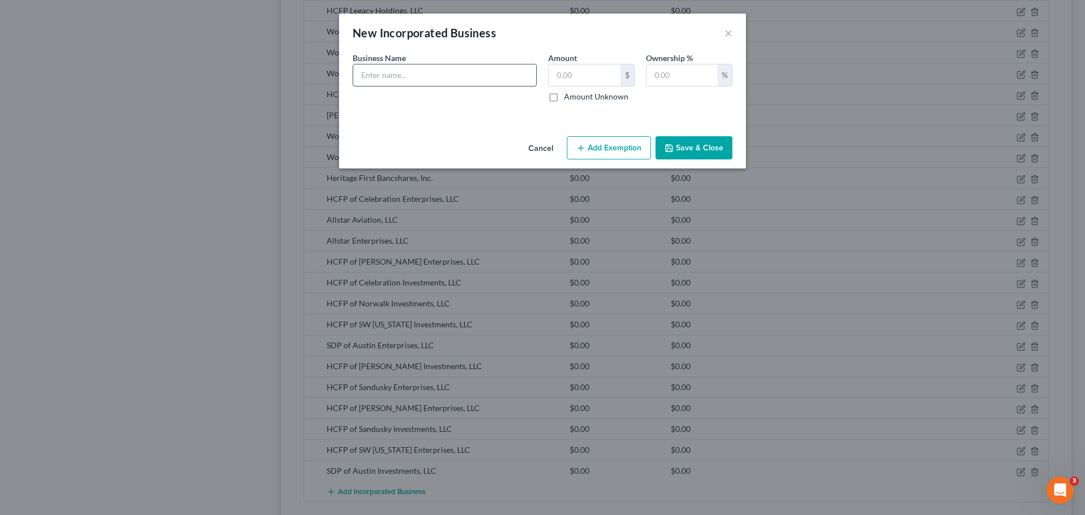
click at [475, 76] on input "text" at bounding box center [444, 74] width 183 height 21
type input "LRMC of Austin Investments, LLC"
click at [713, 146] on button "Save & Close" at bounding box center [694, 148] width 77 height 24
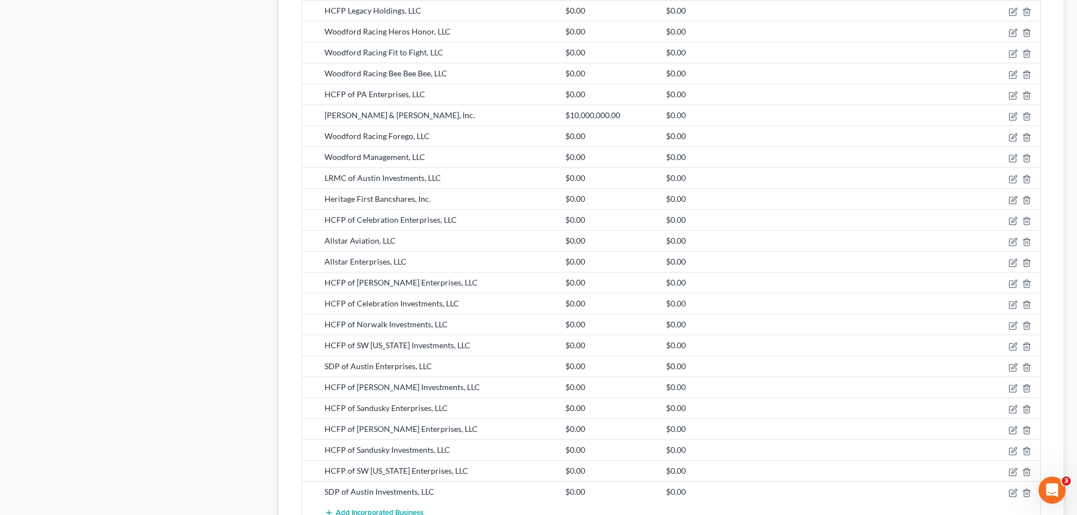
click at [400, 508] on span "Add Incorporated Business" at bounding box center [380, 512] width 88 height 9
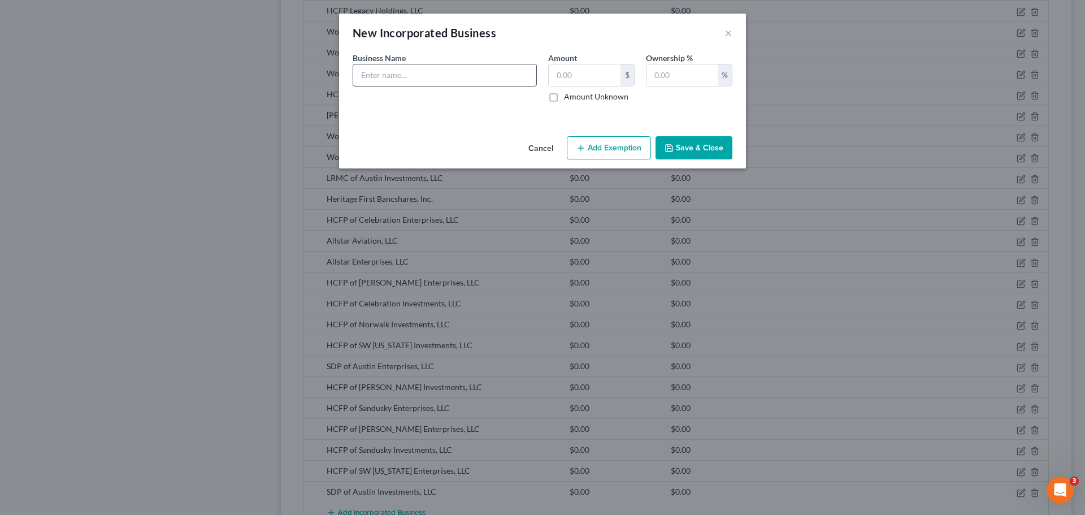
click at [387, 77] on input "text" at bounding box center [444, 74] width 183 height 21
type input "Surgical Development Partners of PA, LLC"
click at [681, 152] on button "Save & Close" at bounding box center [694, 148] width 77 height 24
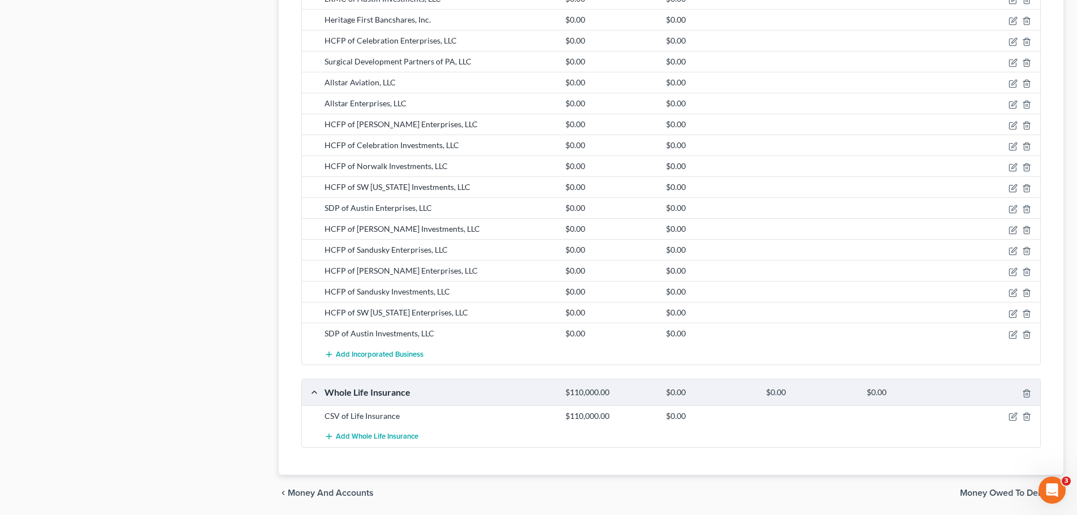
scroll to position [1256, 0]
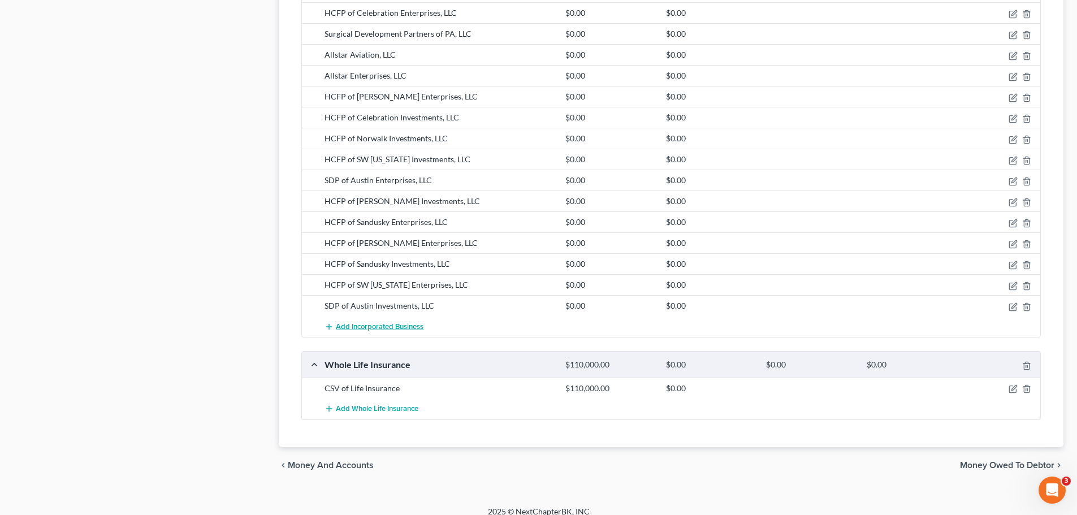
click at [374, 322] on span "Add Incorporated Business" at bounding box center [380, 326] width 88 height 9
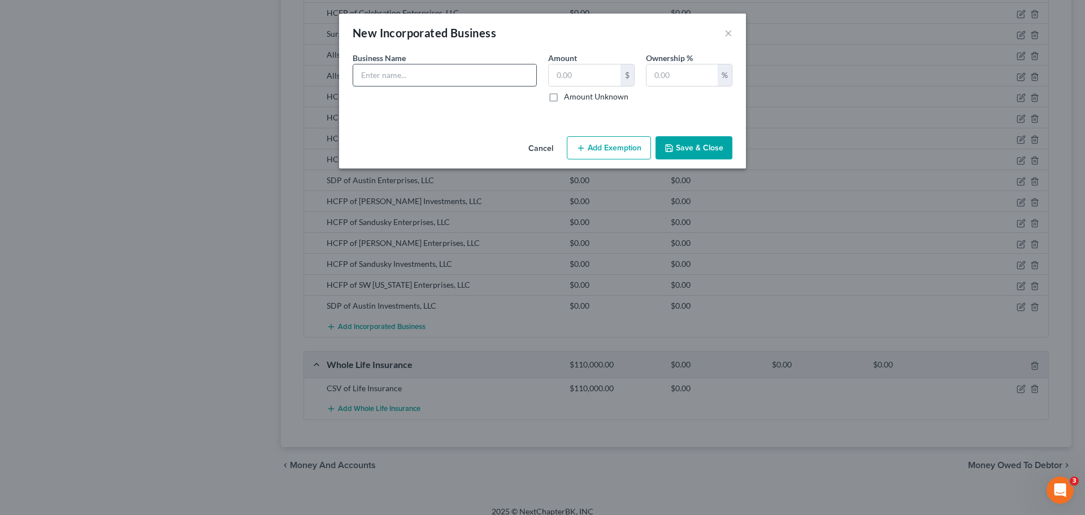
click at [469, 75] on input "text" at bounding box center [444, 74] width 183 height 21
type input "HCFP of Dayton Enterprises, LLC"
click at [693, 141] on button "Save & Close" at bounding box center [694, 148] width 77 height 24
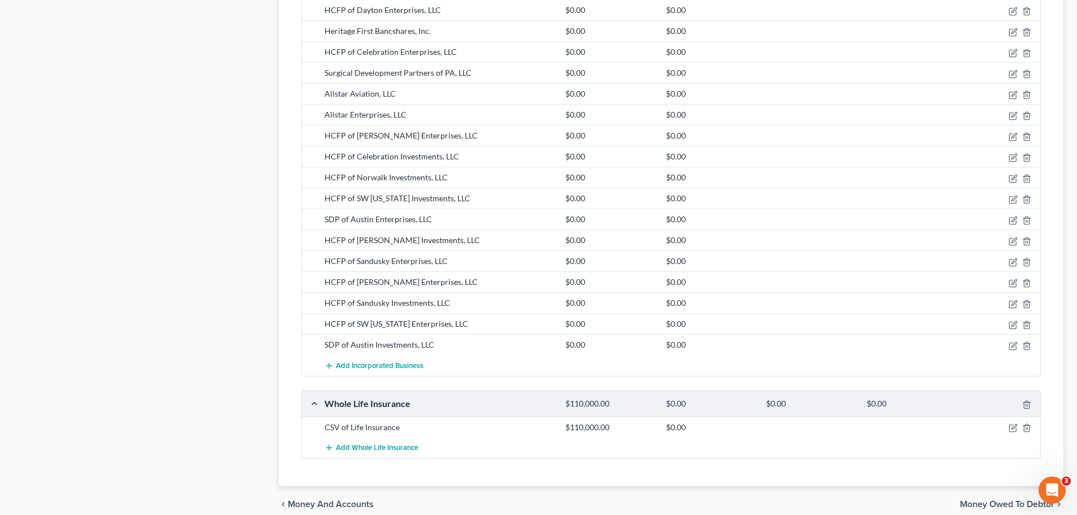
scroll to position [1277, 0]
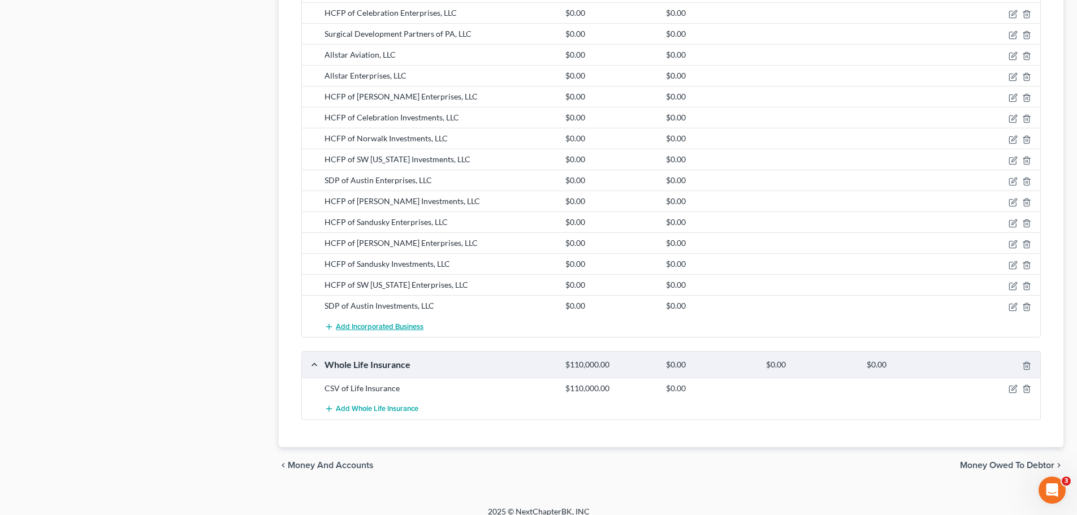
click at [401, 322] on span "Add Incorporated Business" at bounding box center [380, 326] width 88 height 9
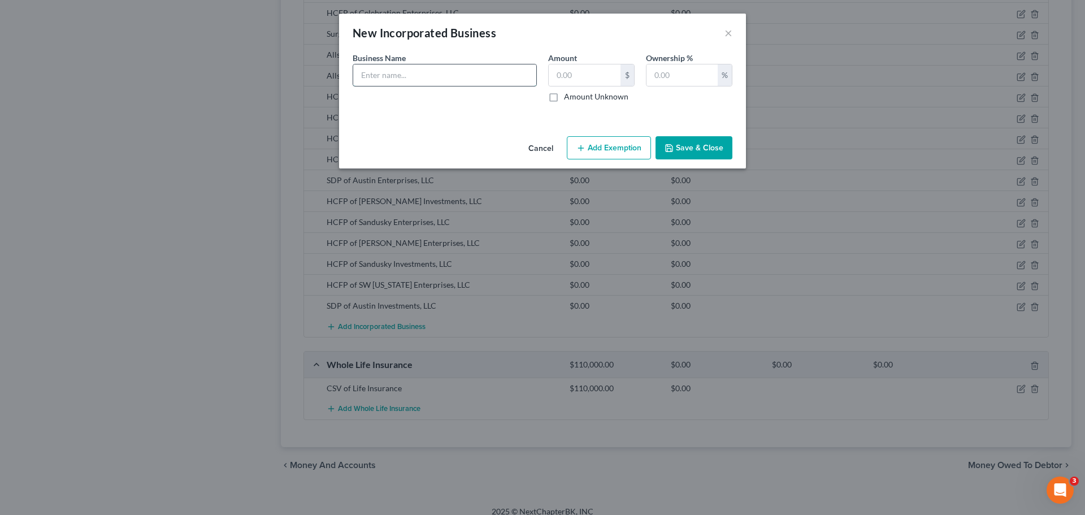
click at [439, 83] on input "text" at bounding box center [444, 74] width 183 height 21
drag, startPoint x: 396, startPoint y: 70, endPoint x: 325, endPoint y: 62, distance: 71.7
click at [325, 62] on div "New Incorporated Business × An exemption set must first be selected from the Fi…" at bounding box center [542, 257] width 1085 height 515
type input "Woodford Racing Forego, LLC"
click at [692, 142] on button "Save & Close" at bounding box center [694, 148] width 77 height 24
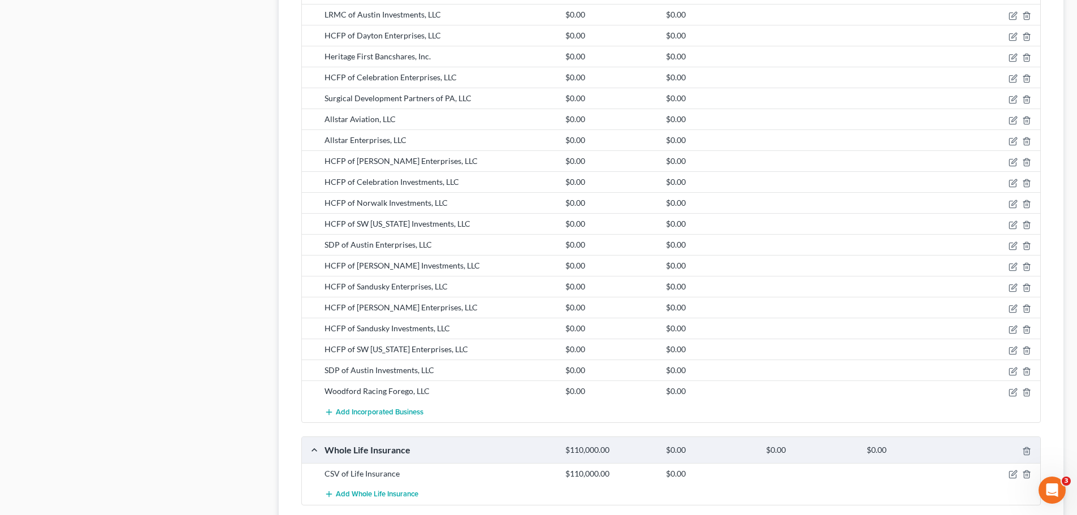
scroll to position [1298, 0]
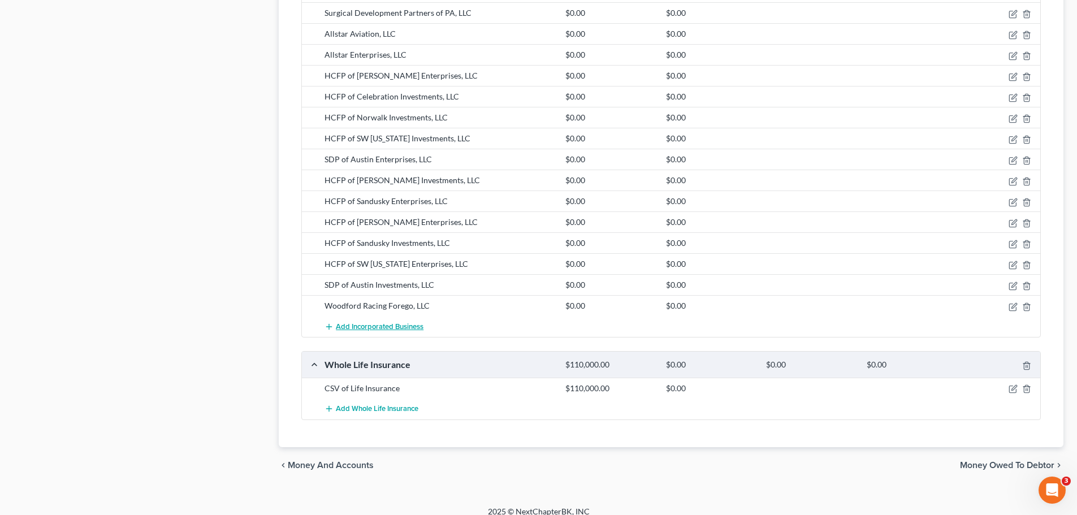
click at [375, 322] on span "Add Incorporated Business" at bounding box center [380, 326] width 88 height 9
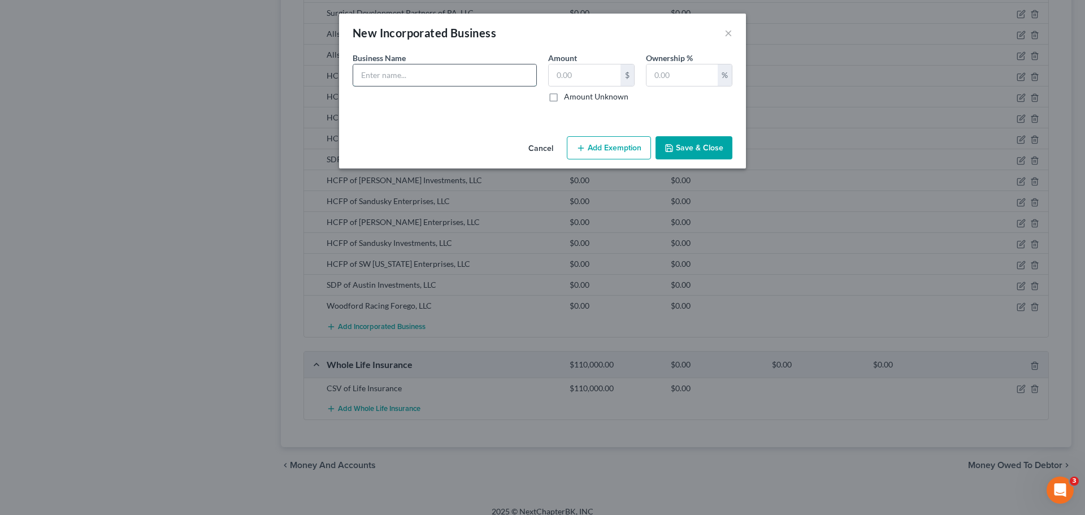
click at [425, 77] on input "text" at bounding box center [444, 74] width 183 height 21
drag, startPoint x: 358, startPoint y: 66, endPoint x: 325, endPoint y: 61, distance: 34.3
click at [325, 61] on div "New Incorporated Business × An exemption set must first be selected from the Fi…" at bounding box center [542, 257] width 1085 height 515
click at [419, 75] on input "HCFP of B" at bounding box center [444, 74] width 183 height 21
drag, startPoint x: 457, startPoint y: 76, endPoint x: 301, endPoint y: 42, distance: 159.6
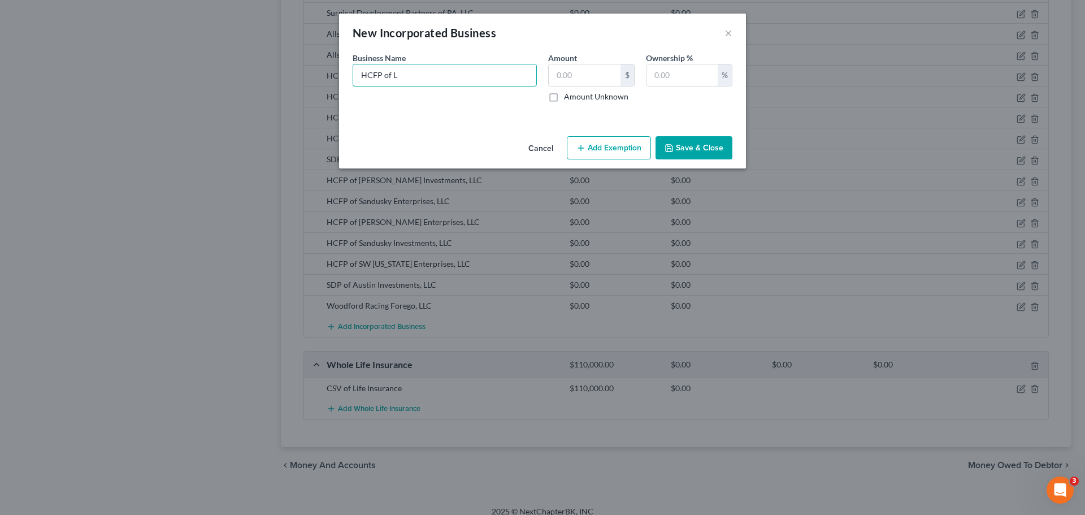
click at [301, 42] on div "New Incorporated Business × An exemption set must first be selected from the Fi…" at bounding box center [542, 257] width 1085 height 515
drag, startPoint x: 400, startPoint y: 75, endPoint x: 287, endPoint y: 70, distance: 113.2
click at [287, 70] on div "New Incorporated Business × An exemption set must first be selected from the Fi…" at bounding box center [542, 257] width 1085 height 515
drag, startPoint x: 399, startPoint y: 73, endPoint x: 397, endPoint y: 84, distance: 11.4
click at [344, 75] on div "An exemption set must first be selected from the Filing Information section. Bu…" at bounding box center [542, 92] width 407 height 80
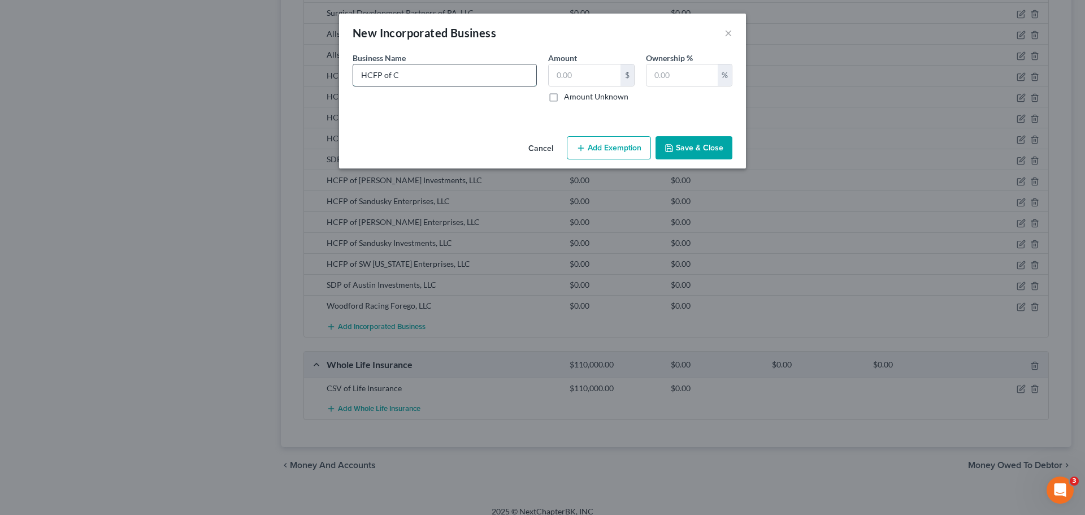
click at [422, 76] on input "HCFP of C" at bounding box center [444, 74] width 183 height 21
drag, startPoint x: 397, startPoint y: 74, endPoint x: 337, endPoint y: 68, distance: 60.2
click at [337, 68] on div "New Incorporated Business × An exemption set must first be selected from the Fi…" at bounding box center [542, 257] width 1085 height 515
drag, startPoint x: 449, startPoint y: 79, endPoint x: 343, endPoint y: 58, distance: 109.0
click at [343, 58] on div "An exemption set must first be selected from the Filing Information section. Bu…" at bounding box center [542, 92] width 407 height 80
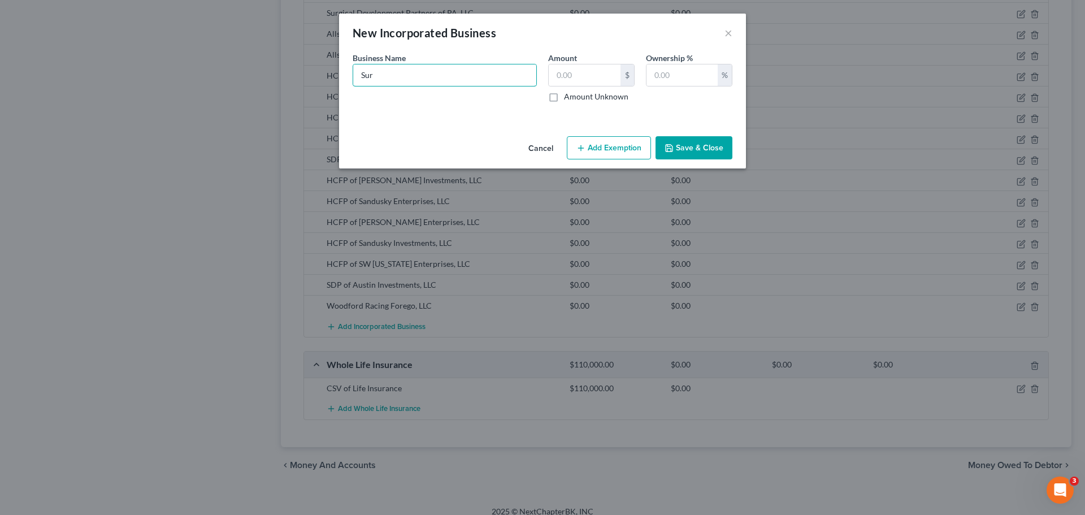
type input "Sur"
click at [728, 33] on button "×" at bounding box center [729, 33] width 8 height 14
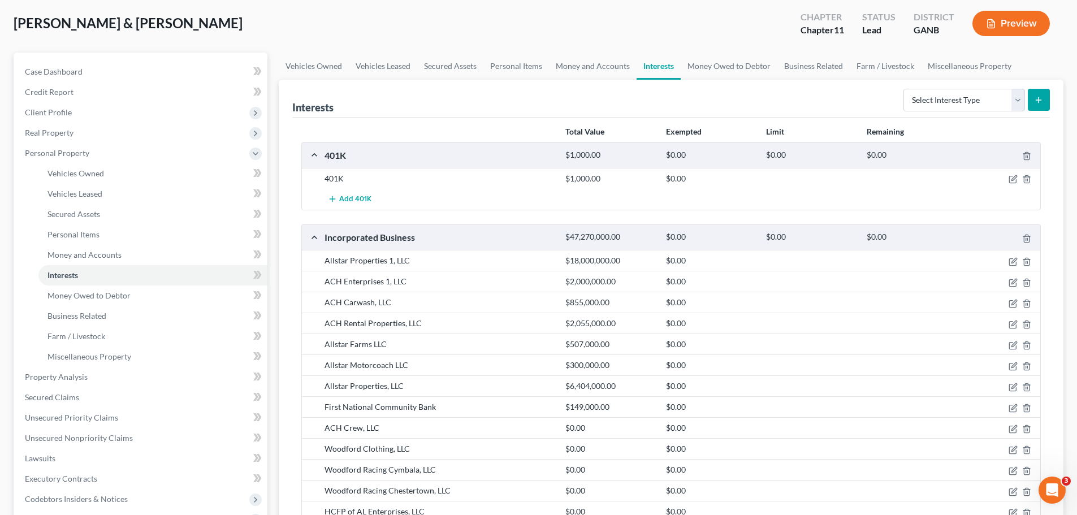
scroll to position [54, 0]
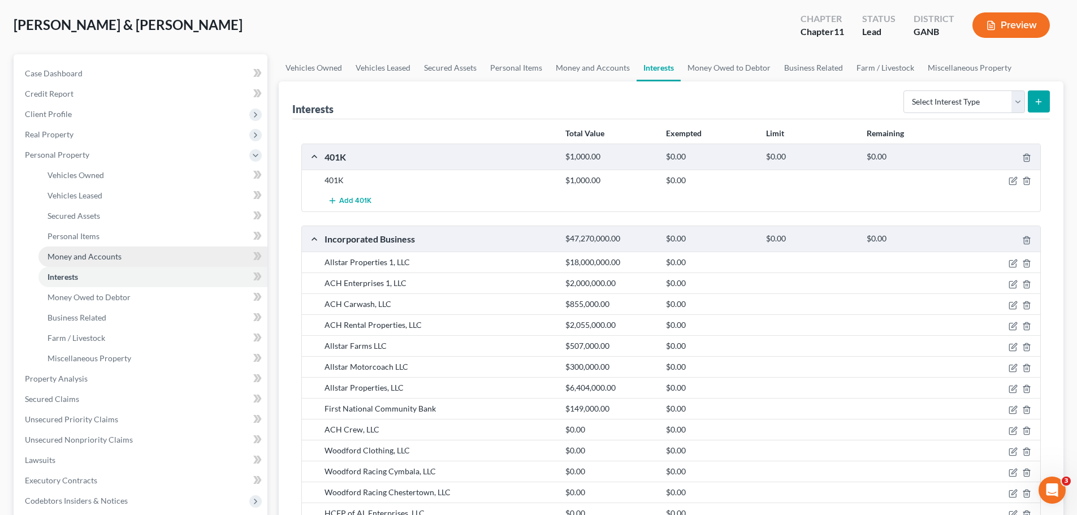
click at [83, 254] on span "Money and Accounts" at bounding box center [84, 257] width 74 height 10
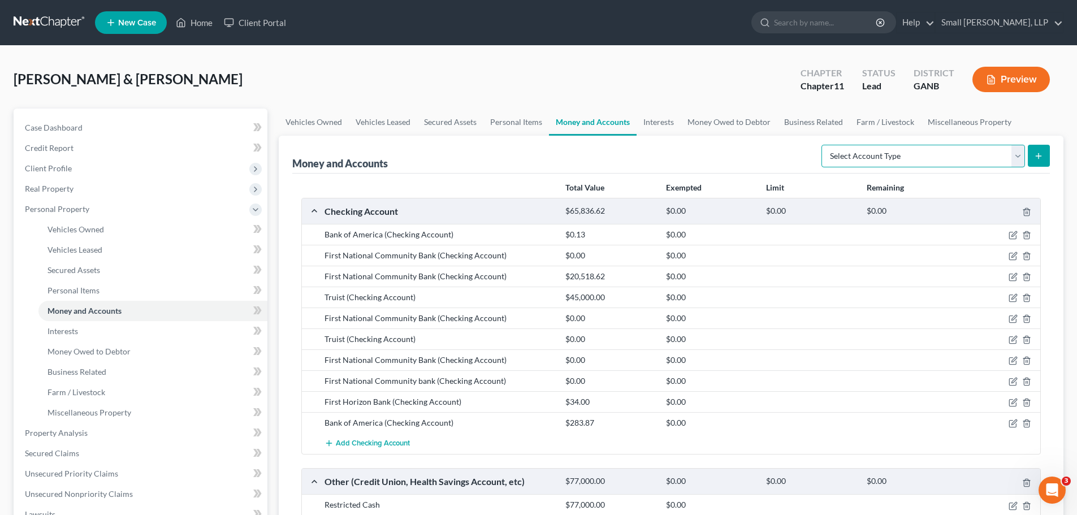
click at [1023, 158] on select "Select Account Type Brokerage Cash on Hand Certificates of Deposit Checking Acc…" at bounding box center [923, 156] width 204 height 23
click at [764, 157] on div "Money and Accounts Select Account Type Brokerage Cash on Hand Certificates of D…" at bounding box center [671, 155] width 758 height 38
click at [654, 120] on link "Interests" at bounding box center [659, 122] width 44 height 27
